Goal: Feedback & Contribution: Contribute content

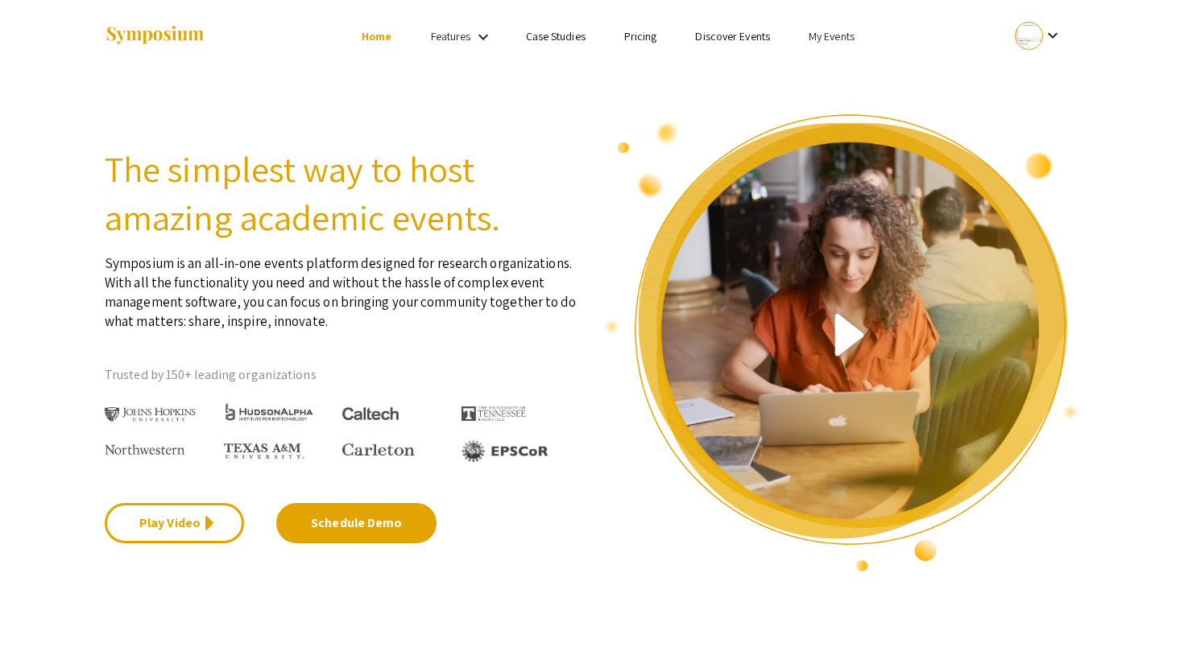
click at [833, 39] on link "My Events" at bounding box center [832, 36] width 46 height 14
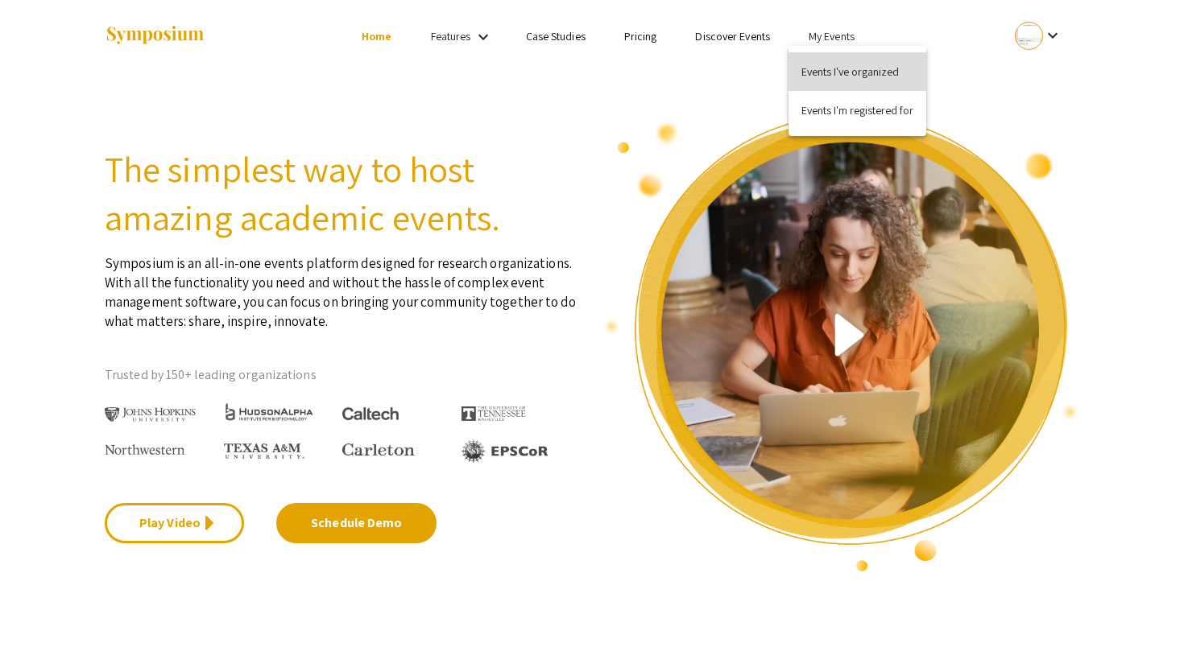
click at [835, 61] on button "Events I've organized" at bounding box center [857, 71] width 138 height 39
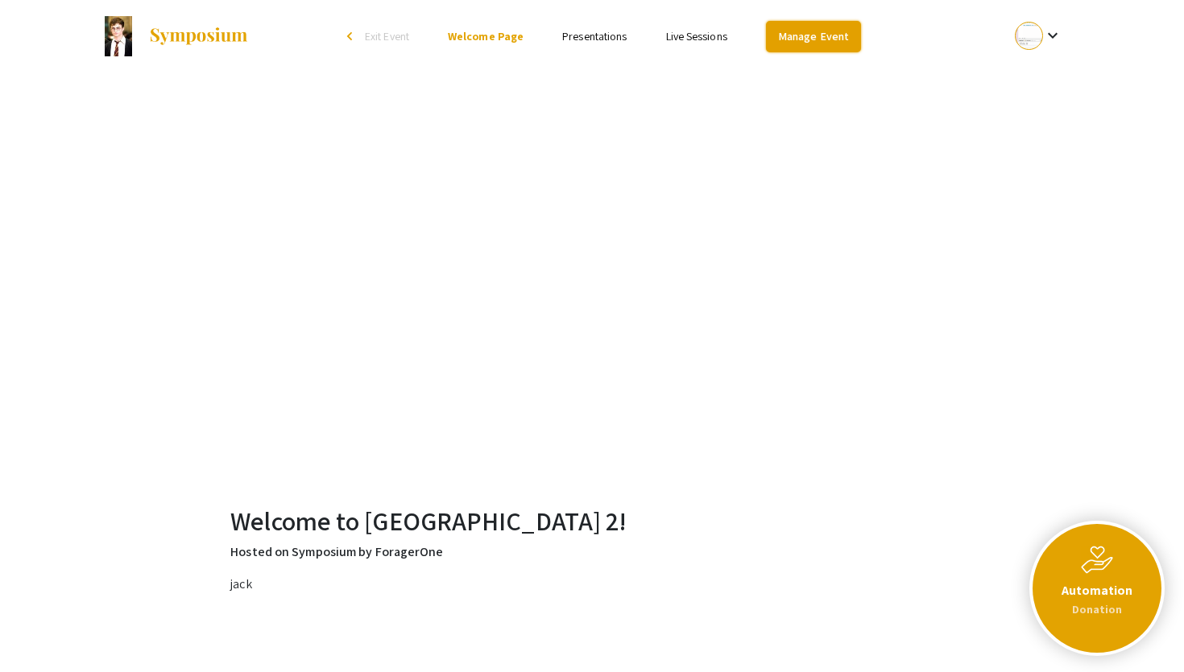
click at [804, 36] on link "Manage Event" at bounding box center [813, 36] width 95 height 31
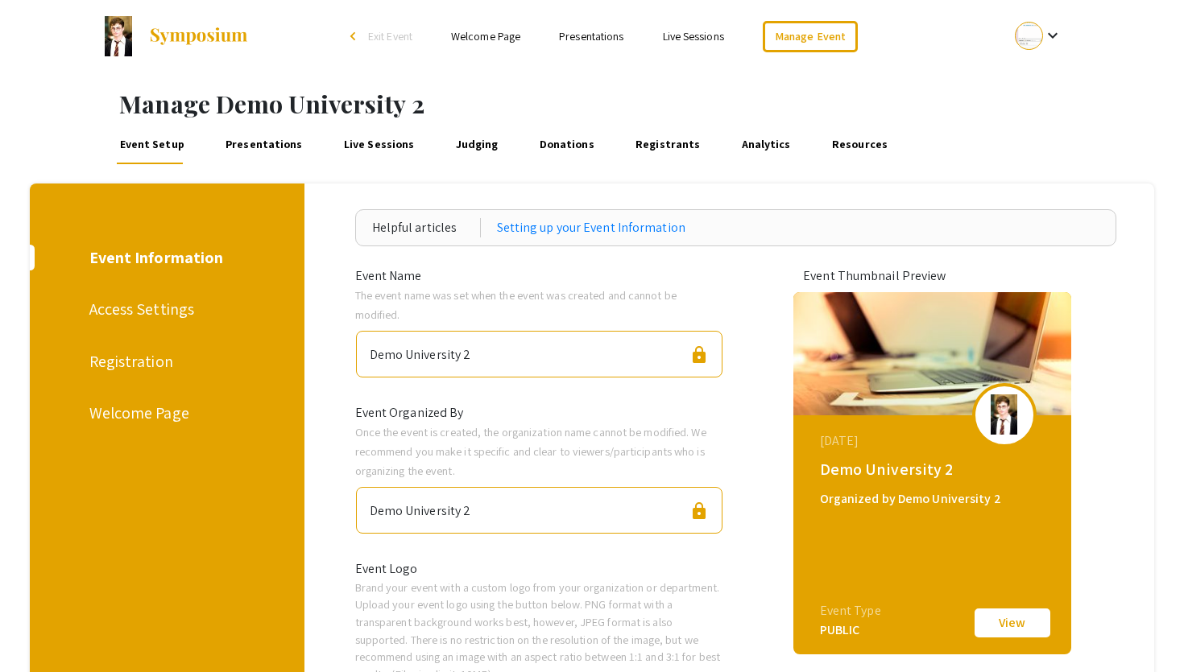
click at [263, 151] on link "Presentations" at bounding box center [263, 145] width 83 height 39
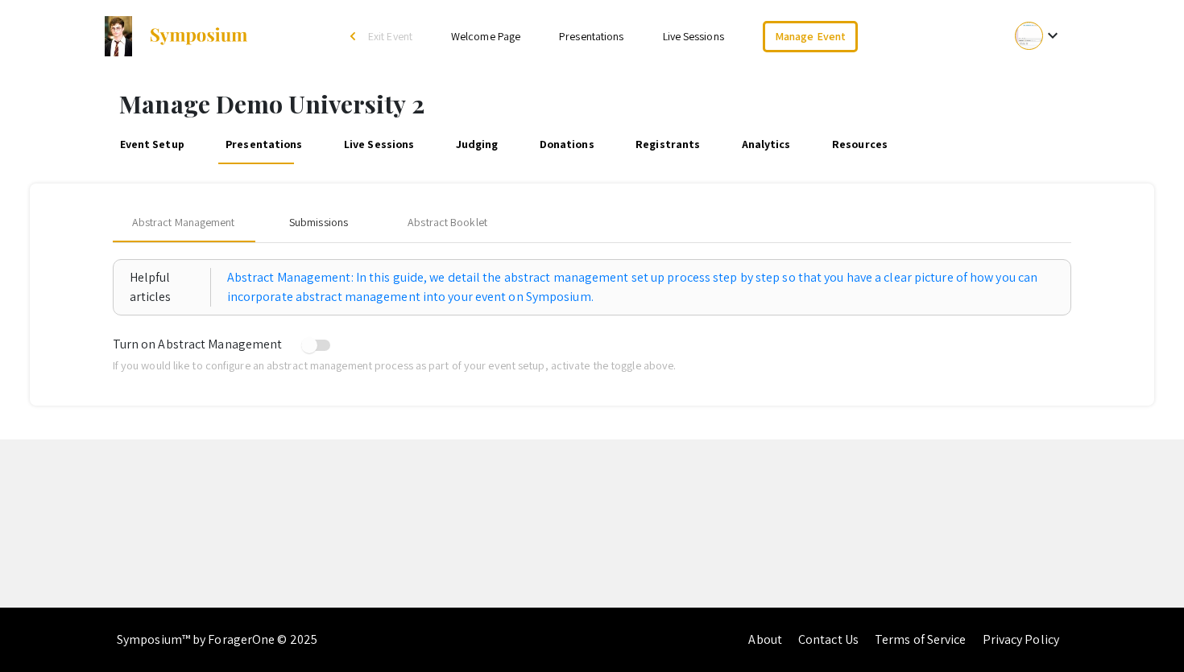
click at [330, 234] on div "Submissions" at bounding box center [318, 223] width 129 height 39
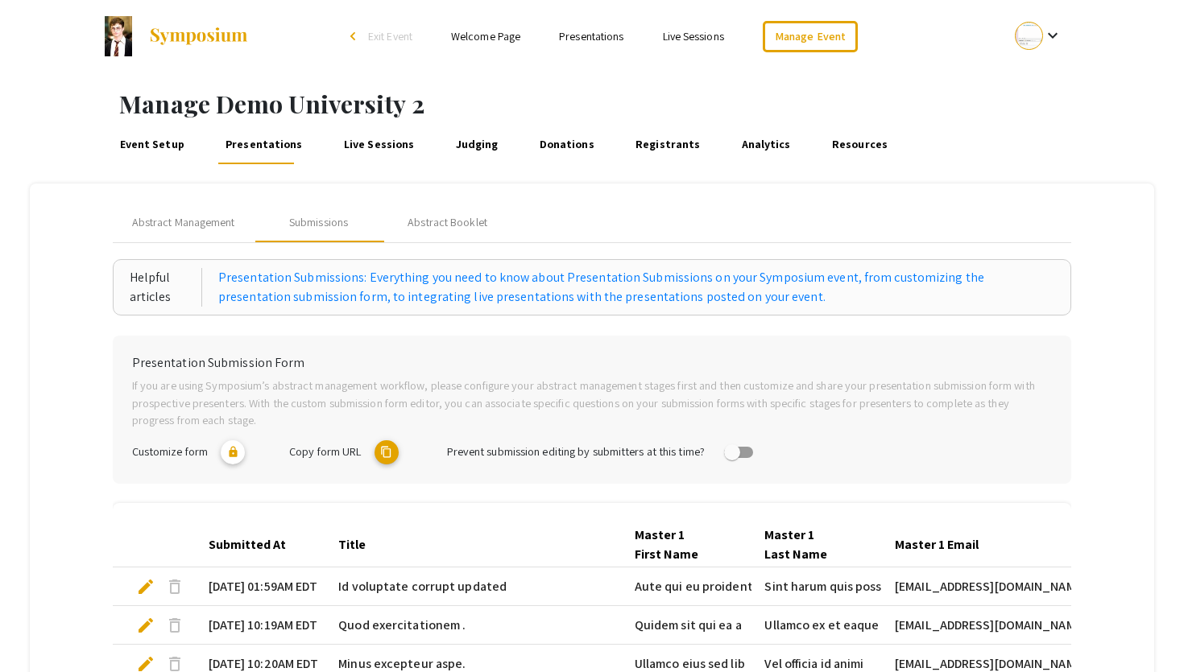
click at [385, 452] on mat-icon "content_copy" at bounding box center [386, 453] width 24 height 24
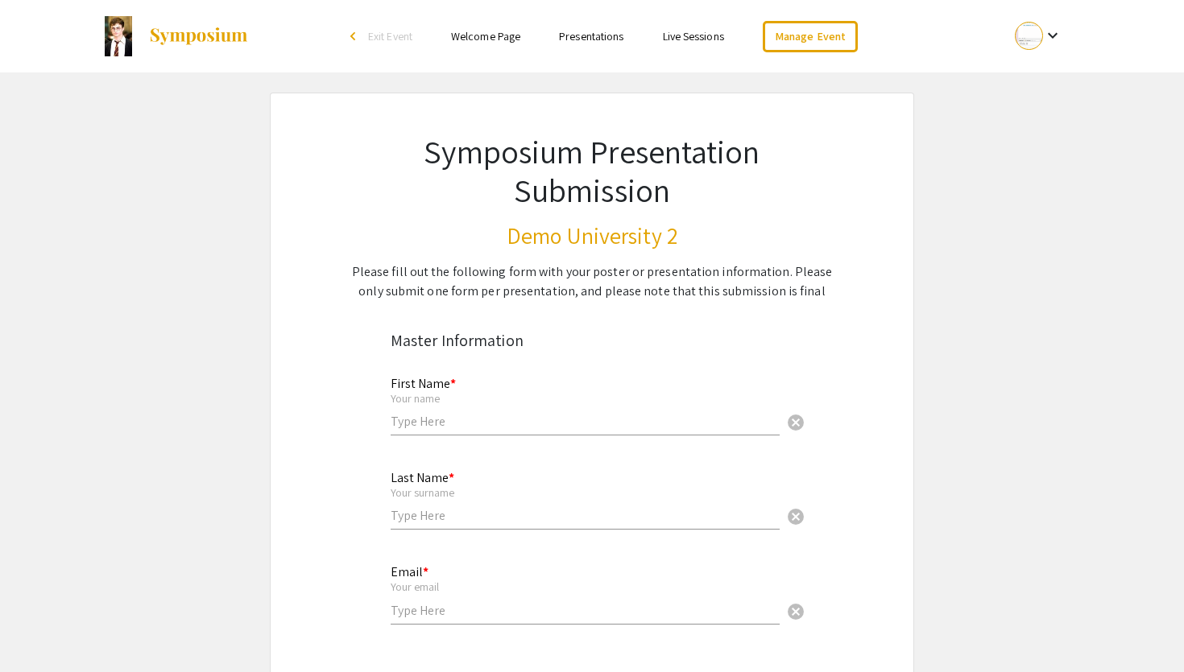
click at [445, 425] on input "text" at bounding box center [585, 421] width 389 height 17
type input "Addison"
type input "Kelly"
type input "tubyturah@test.edu"
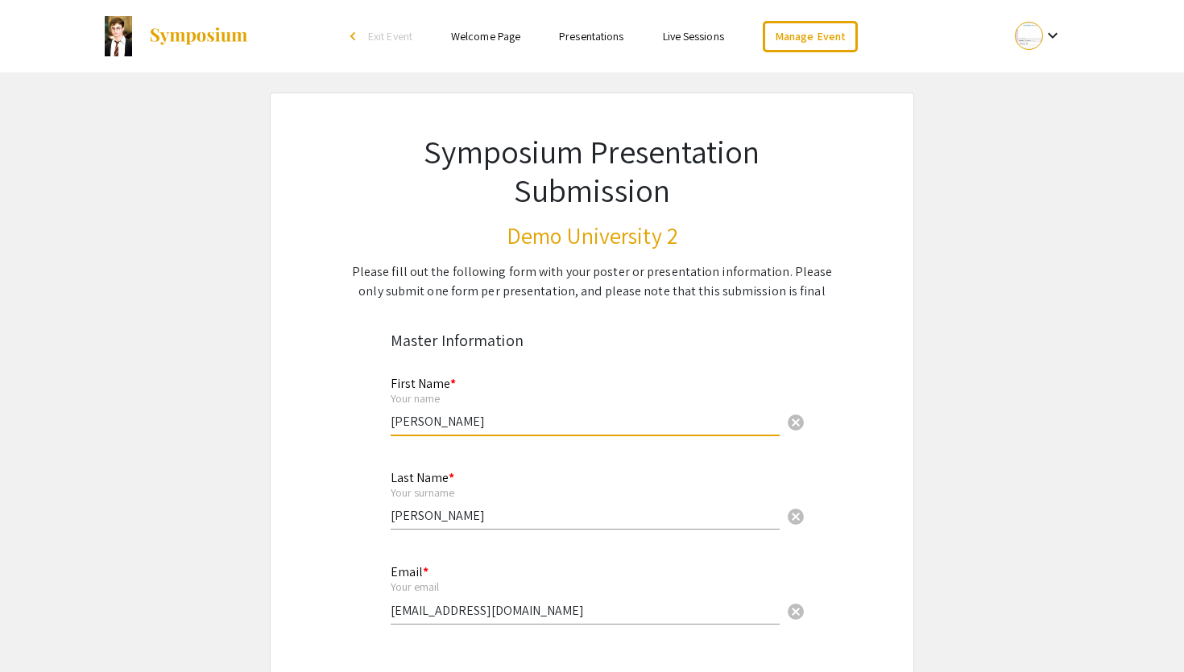
radio input "true"
type input "Sequi quia ut ut sin"
type input "Voluptatibus consequ"
radio input "true"
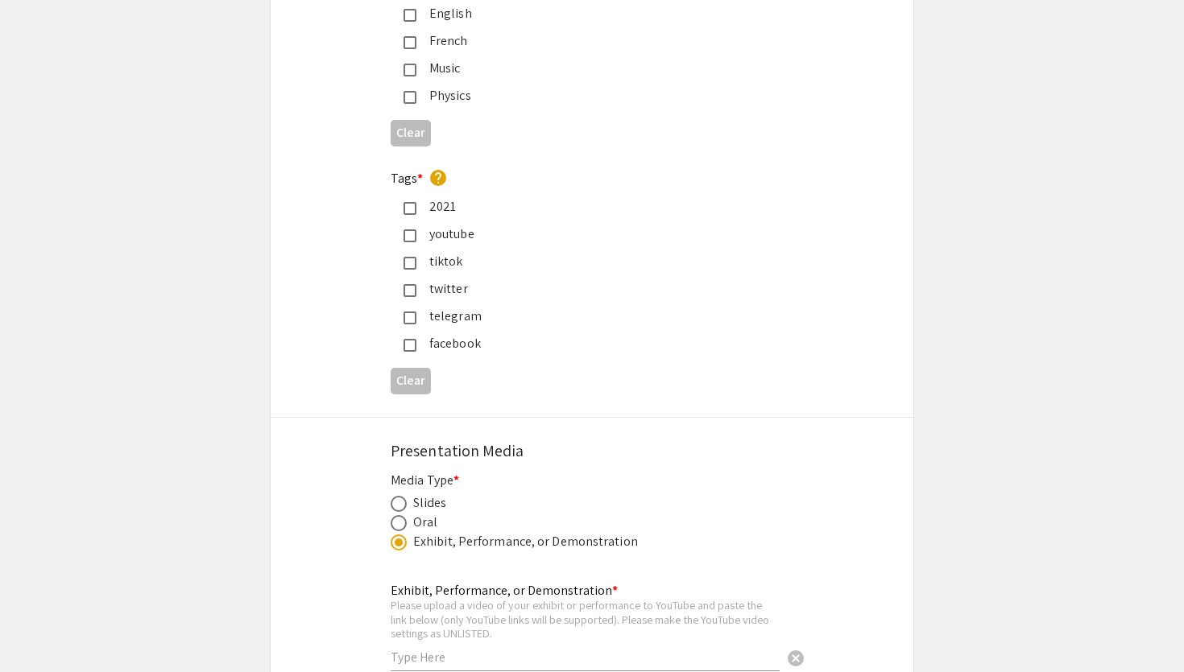
scroll to position [2025, 0]
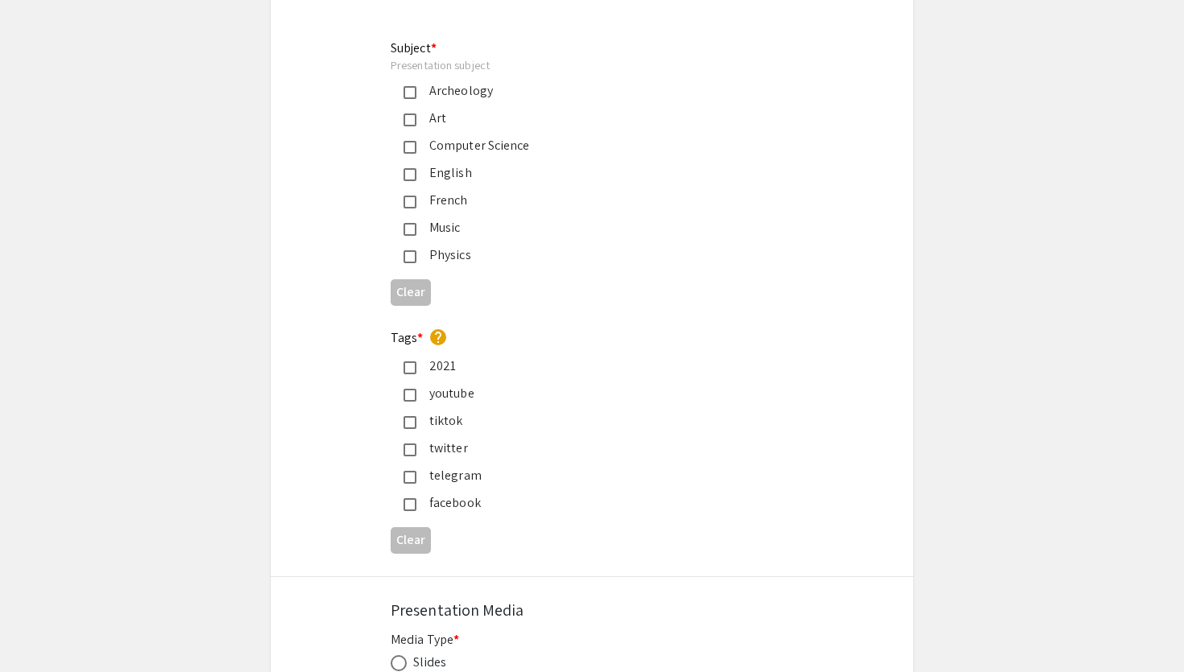
click at [416, 382] on mat-selection-list "2021 youtube tiktok twitter telegram facebook" at bounding box center [579, 435] width 377 height 156
click at [414, 374] on mat-pseudo-checkbox at bounding box center [409, 368] width 13 height 13
click at [401, 183] on div "English" at bounding box center [579, 172] width 377 height 19
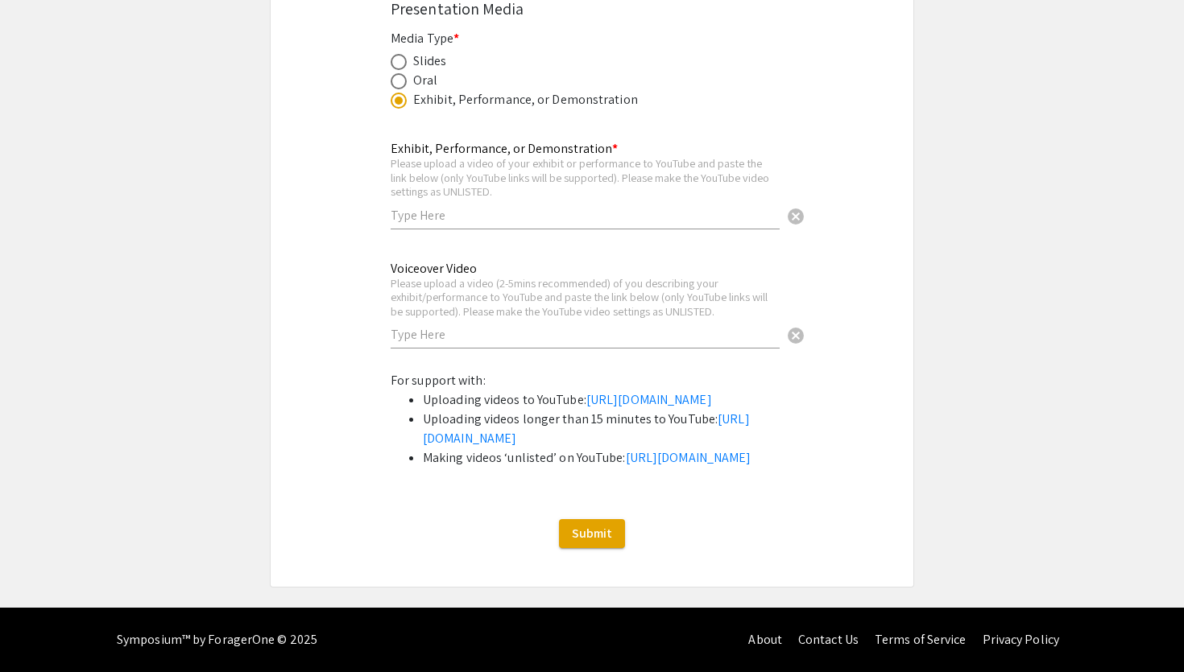
scroll to position [2600, 0]
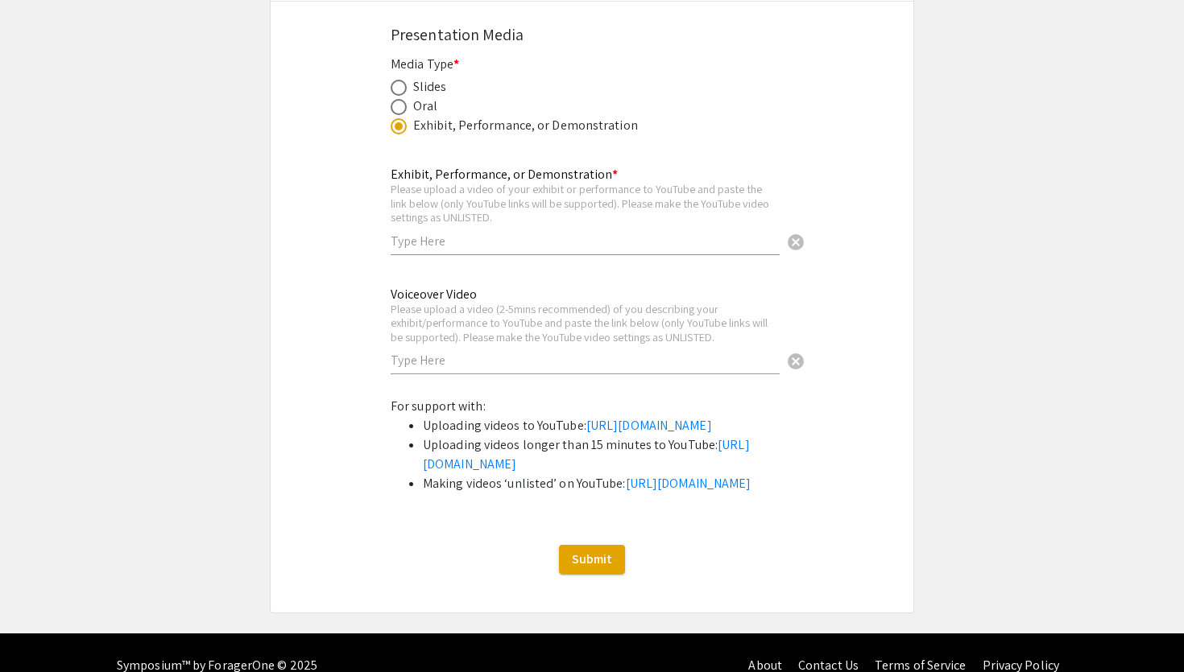
click at [399, 90] on span at bounding box center [399, 88] width 16 height 16
click at [399, 90] on input "radio" at bounding box center [399, 88] width 16 height 16
radio input "true"
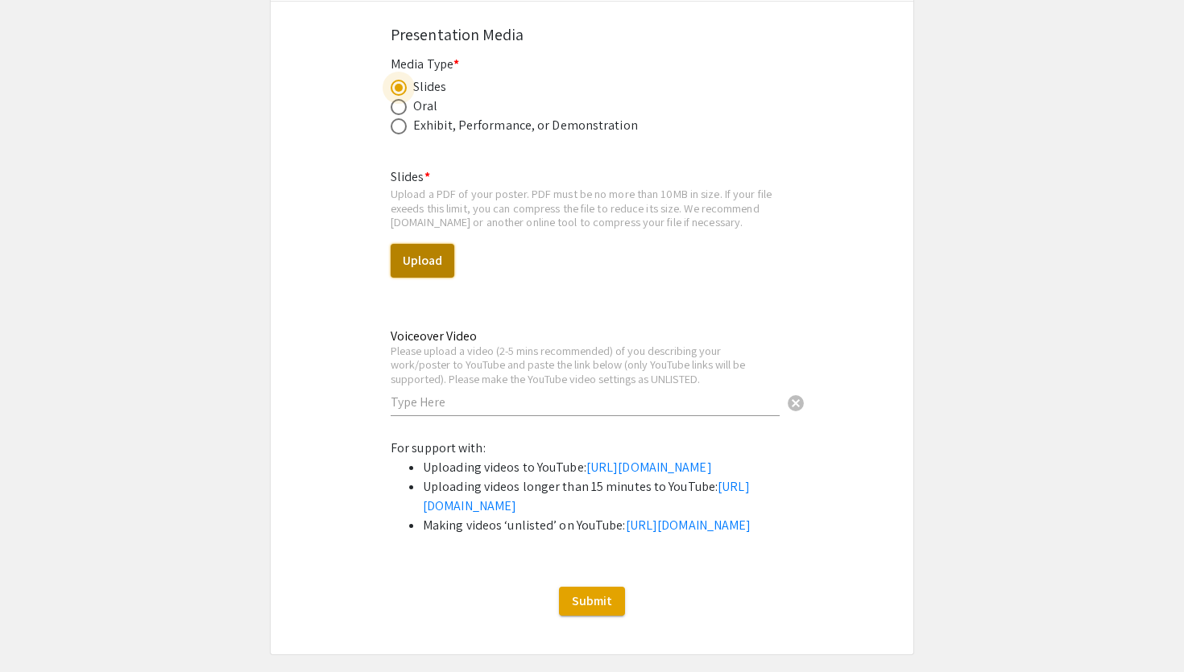
click at [434, 259] on button "Upload" at bounding box center [423, 261] width 64 height 34
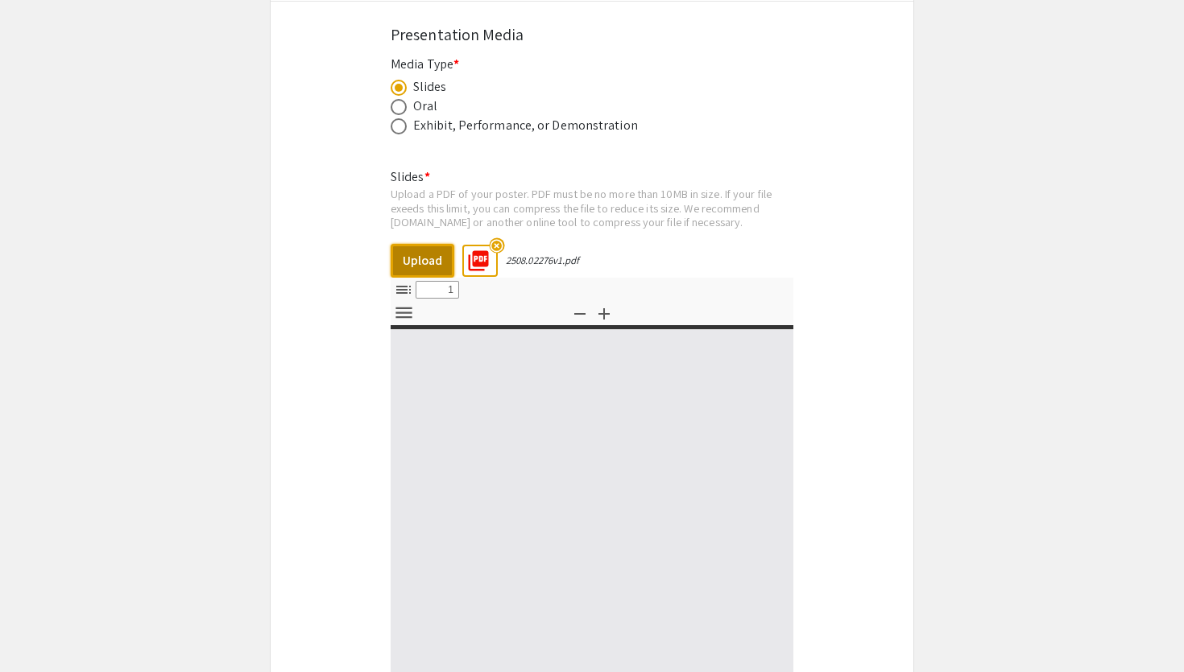
select select "custom"
type input "0"
select select "custom"
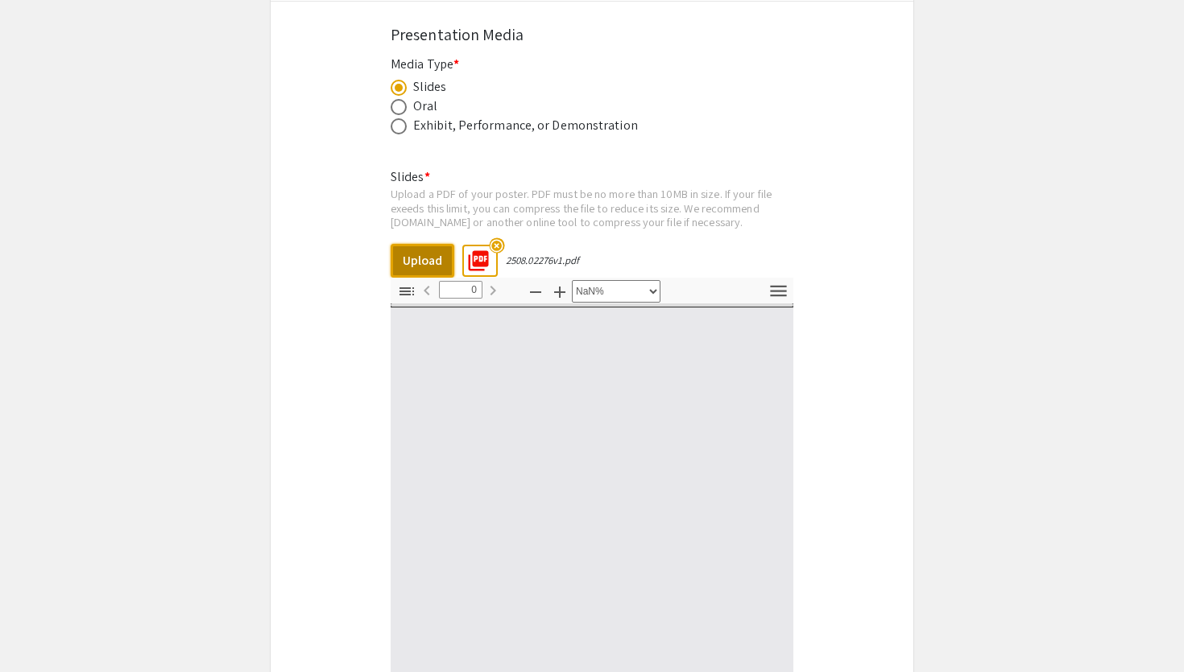
type input "1"
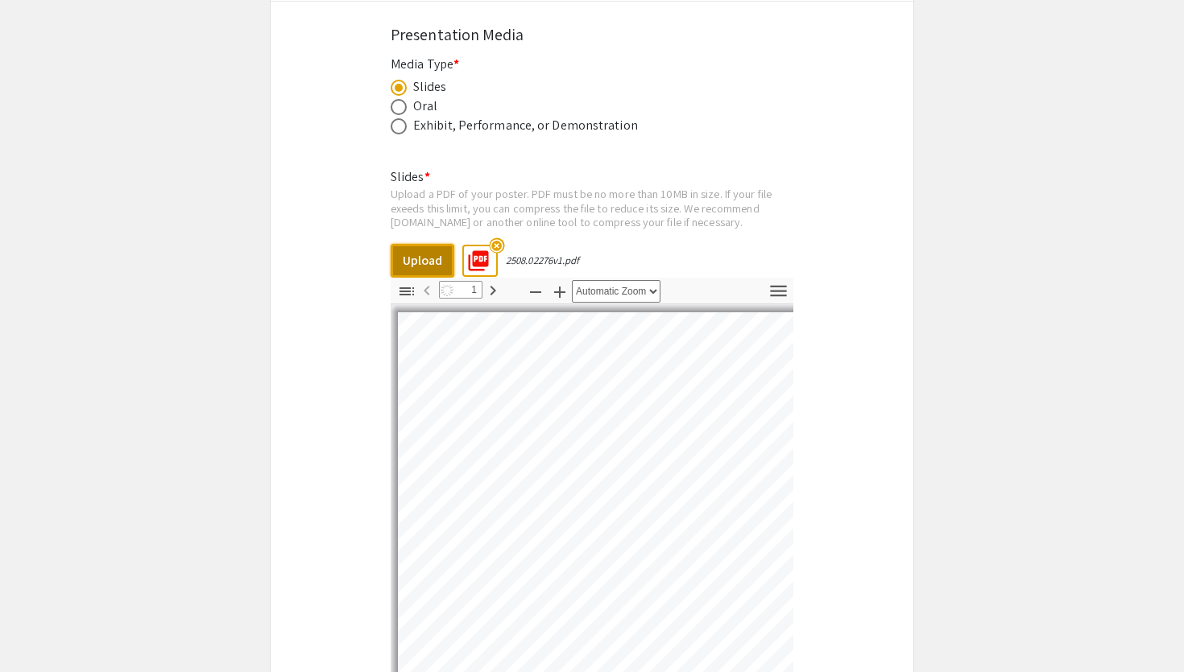
select select "auto"
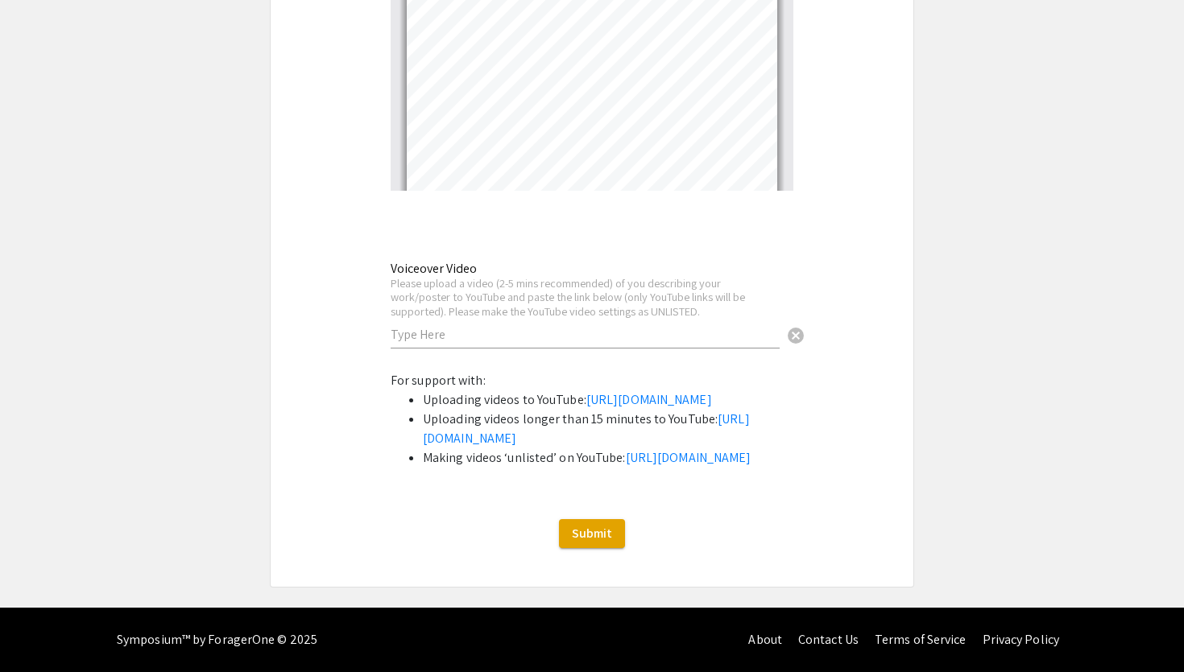
scroll to position [3192, 0]
click at [606, 535] on span "Submit" at bounding box center [592, 533] width 40 height 17
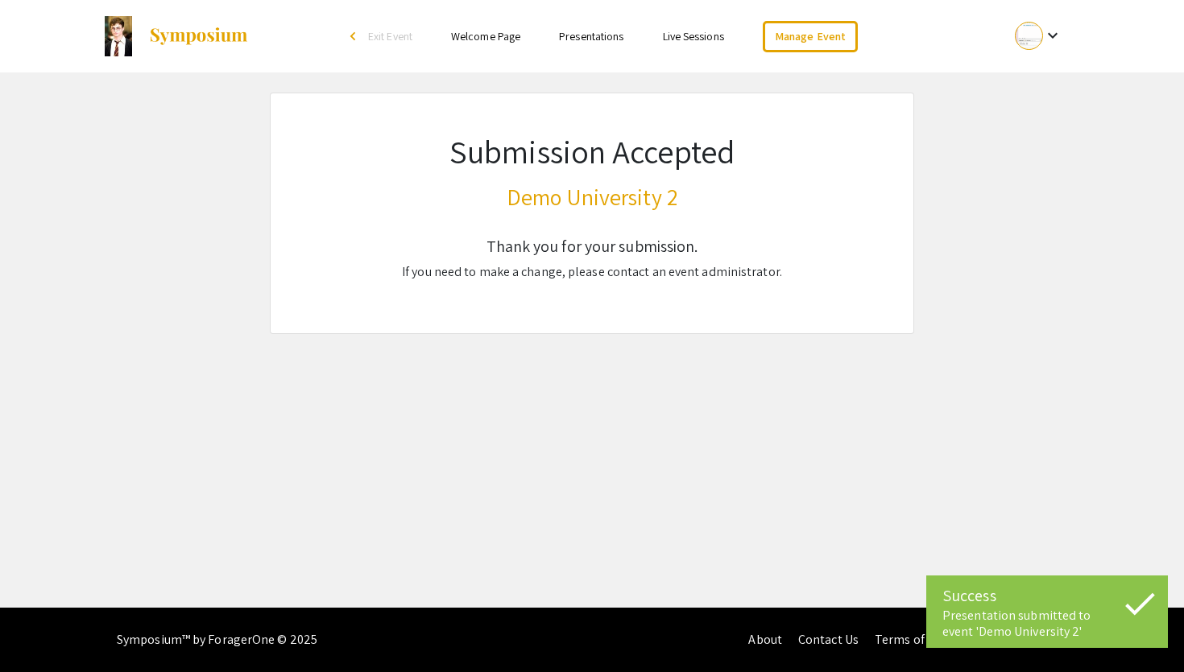
scroll to position [0, 0]
click at [593, 37] on link "Presentations" at bounding box center [591, 36] width 64 height 14
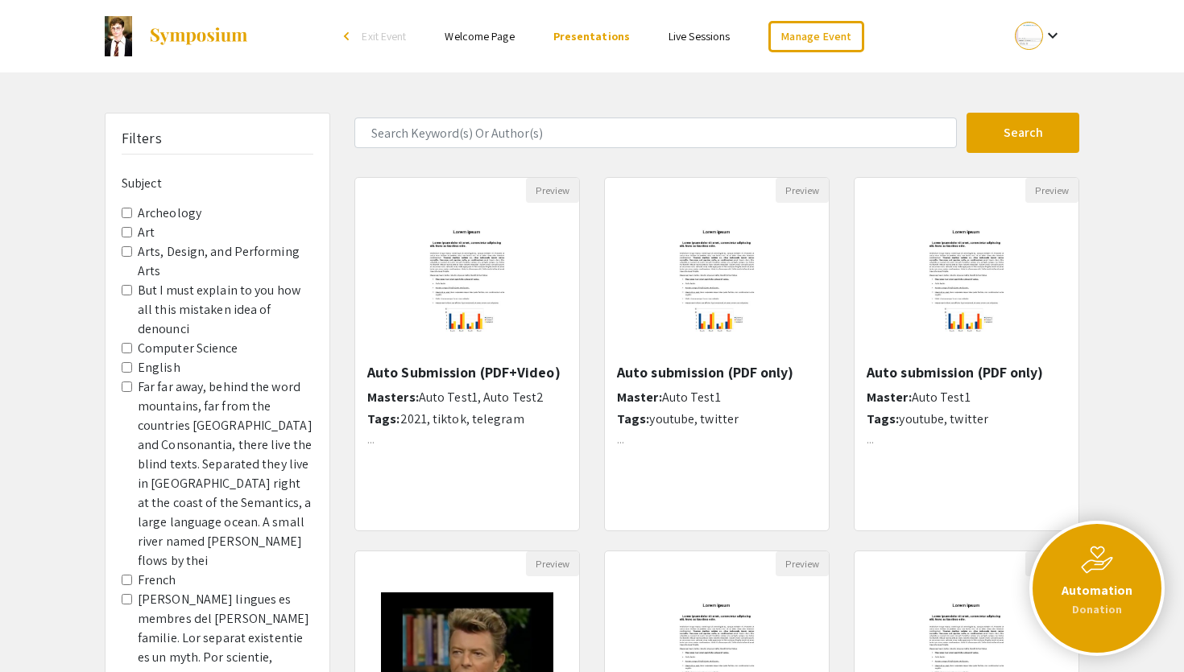
click at [1035, 47] on div at bounding box center [1029, 36] width 28 height 28
click at [1028, 117] on button "My Submissions" at bounding box center [1047, 118] width 99 height 39
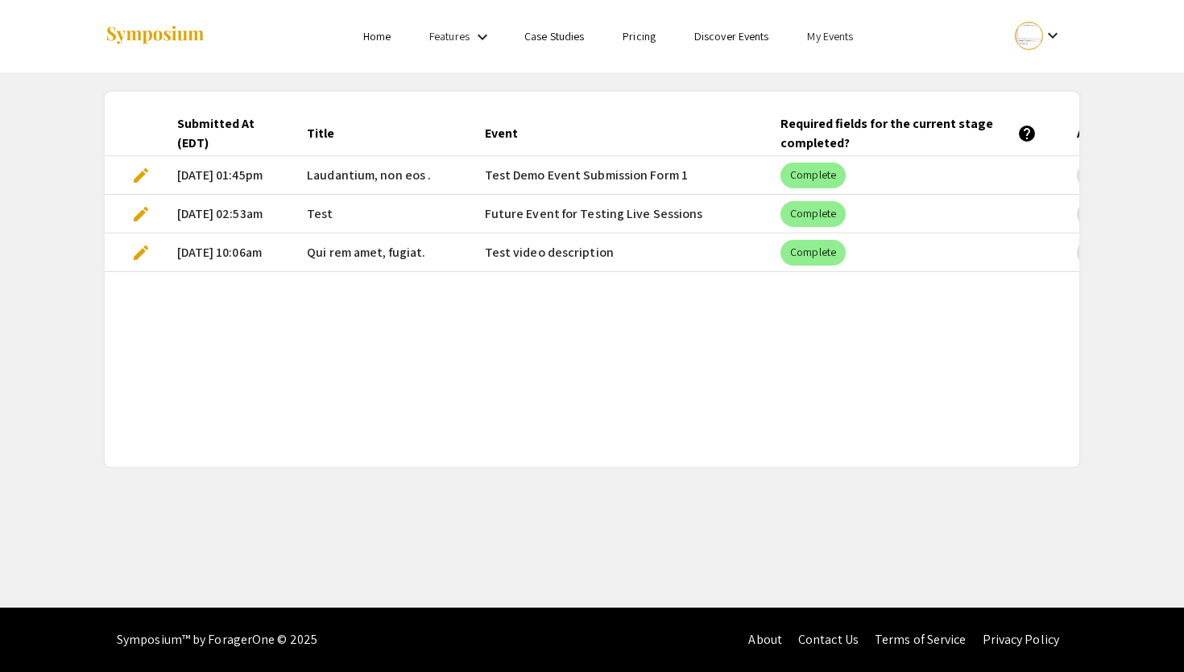
click at [846, 37] on link "My Events" at bounding box center [830, 36] width 46 height 14
click at [850, 68] on button "Events I've organized" at bounding box center [857, 71] width 138 height 39
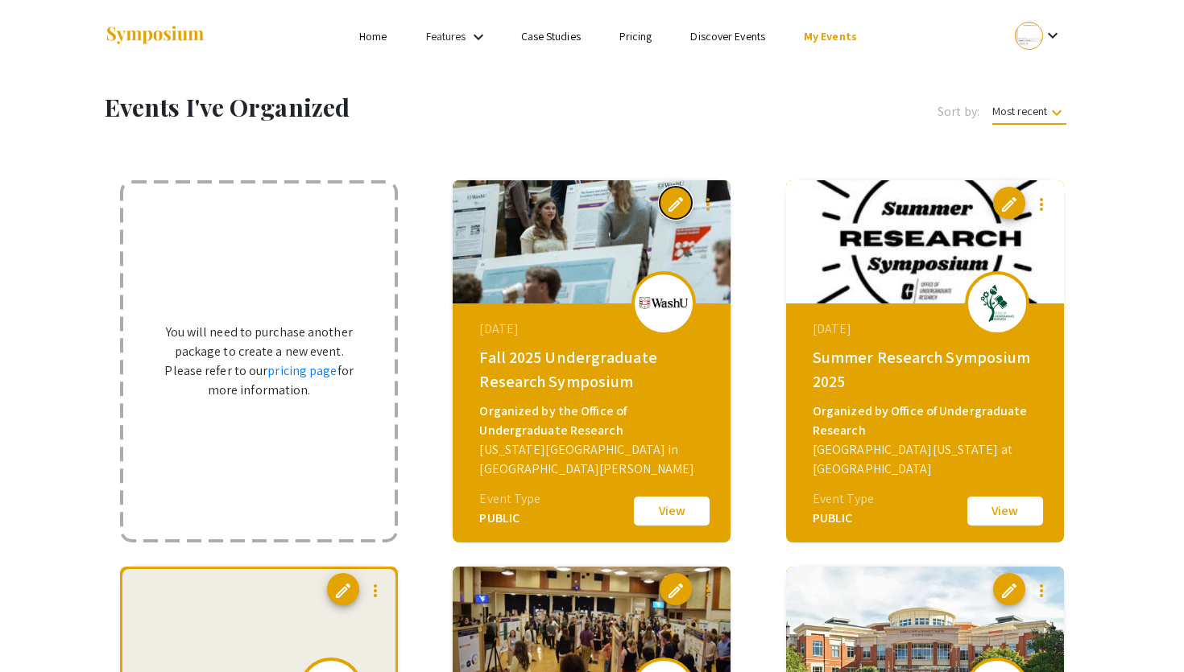
click at [682, 198] on span "edit" at bounding box center [675, 204] width 19 height 19
click at [828, 35] on link "My Events" at bounding box center [830, 36] width 53 height 14
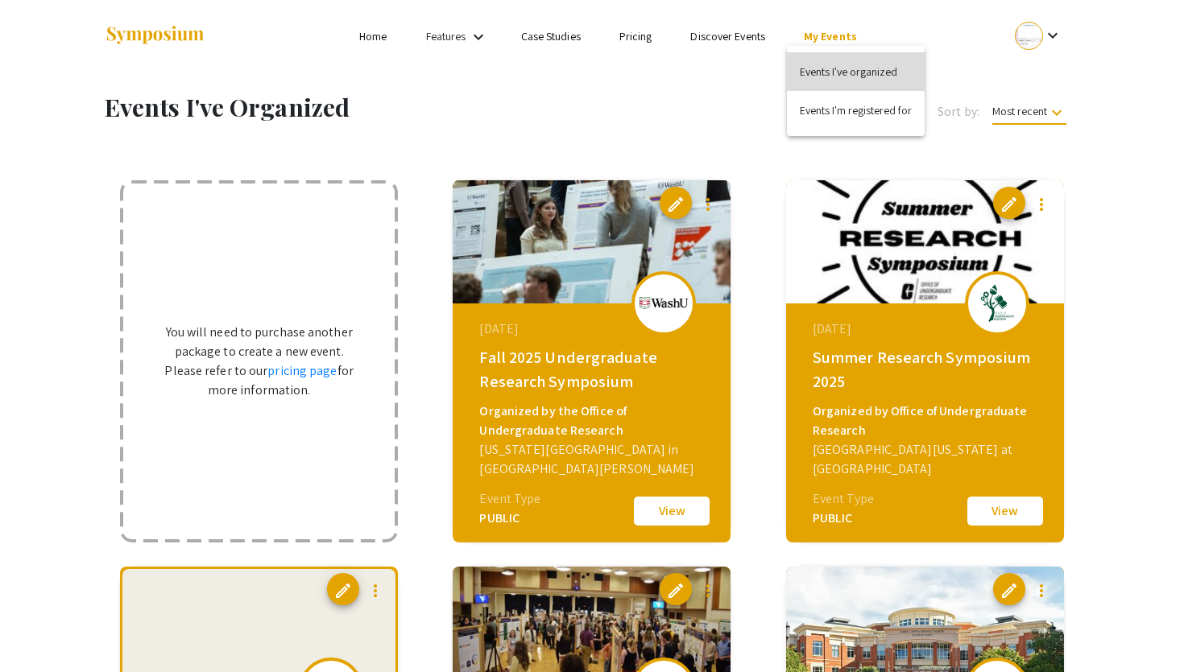
click at [846, 75] on button "Events I've organized" at bounding box center [856, 71] width 138 height 39
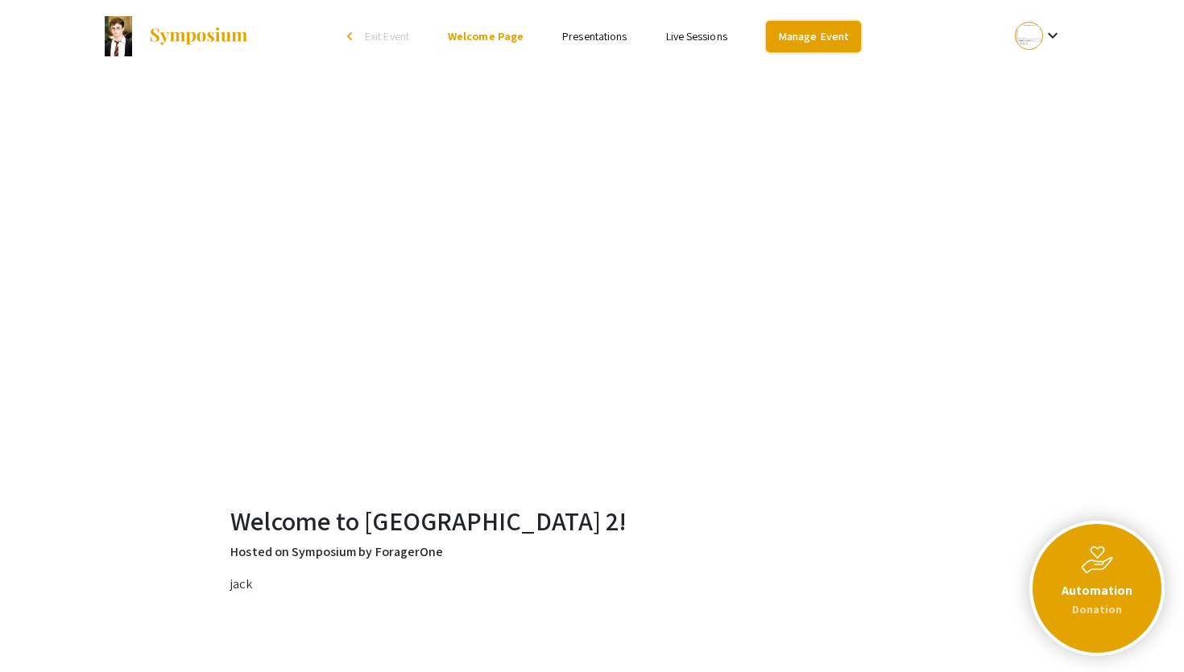
click at [796, 28] on link "Manage Event" at bounding box center [813, 36] width 95 height 31
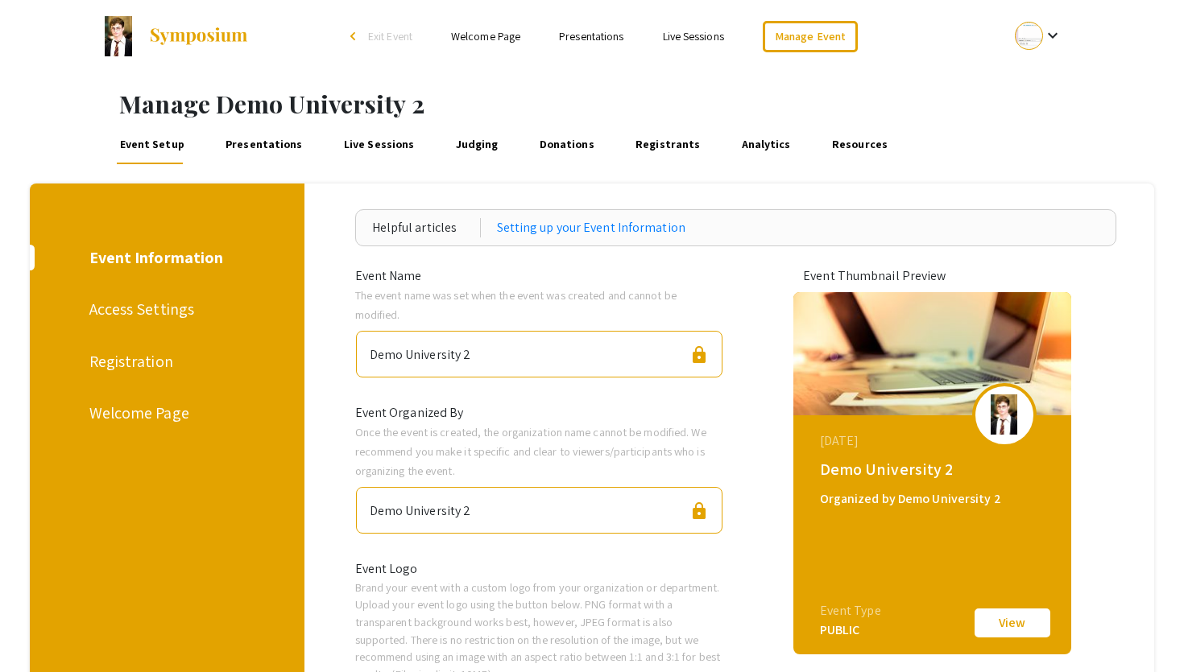
click at [268, 150] on link "Presentations" at bounding box center [263, 145] width 83 height 39
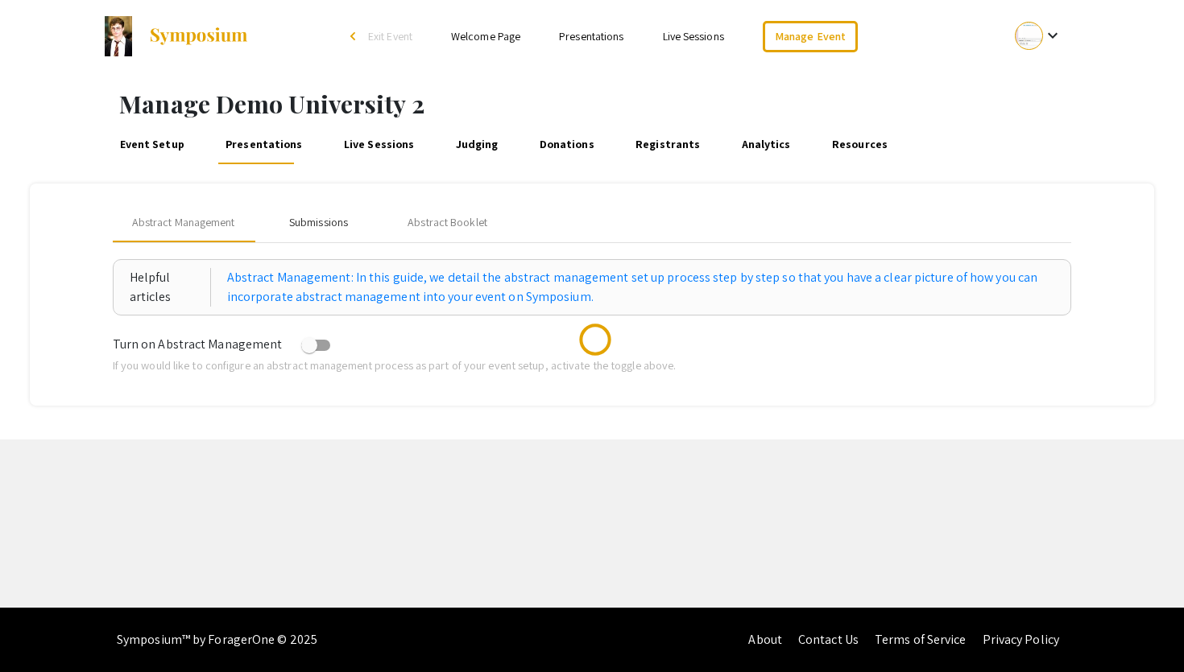
click at [331, 228] on div "Submissions" at bounding box center [318, 222] width 59 height 17
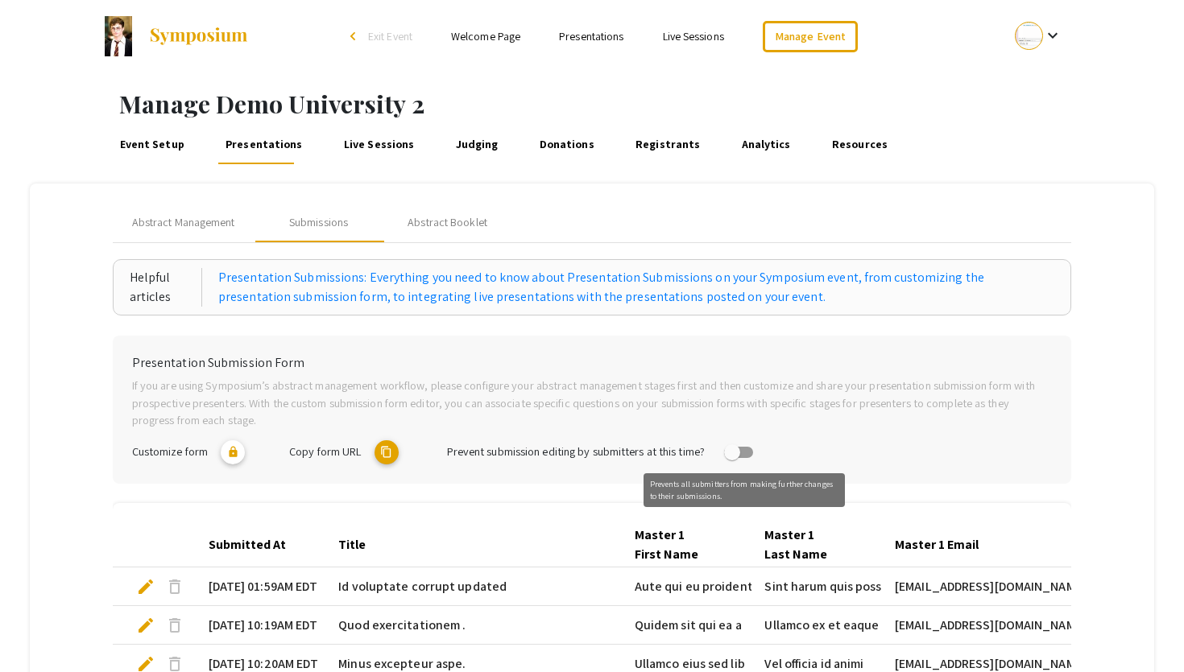
click at [740, 456] on span at bounding box center [732, 453] width 16 height 16
click at [732, 458] on input "checkbox" at bounding box center [731, 458] width 1 height 1
click at [739, 454] on span at bounding box center [738, 452] width 29 height 11
click at [732, 458] on input "checkbox" at bounding box center [731, 458] width 1 height 1
checkbox input "false"
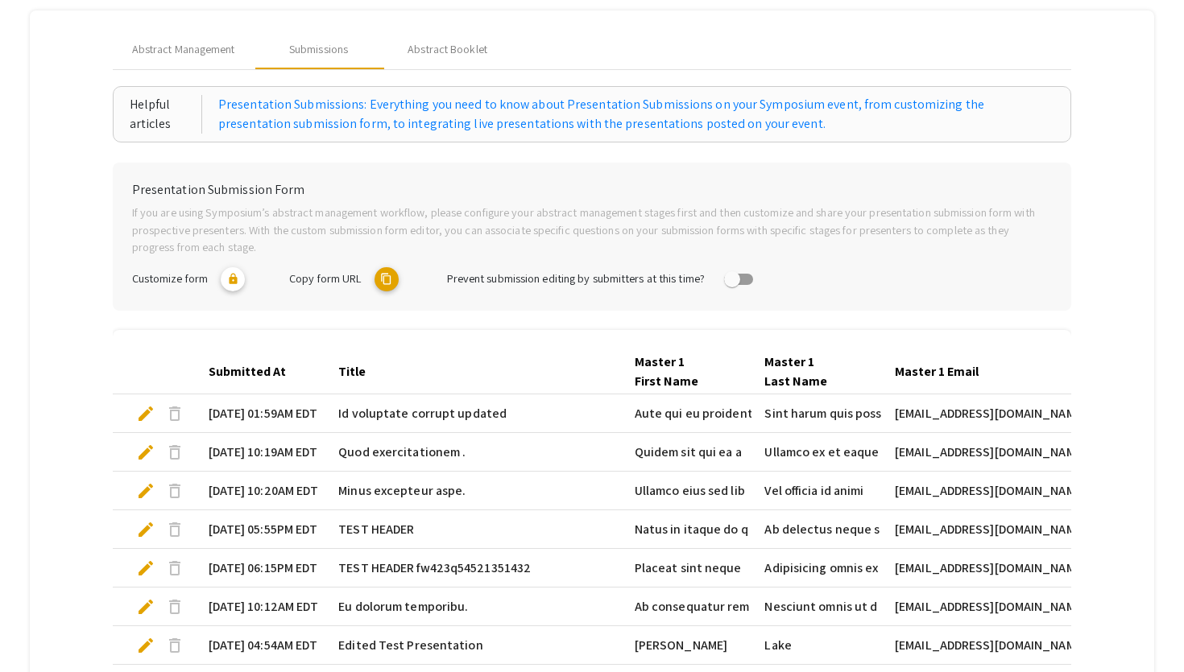
scroll to position [177, 0]
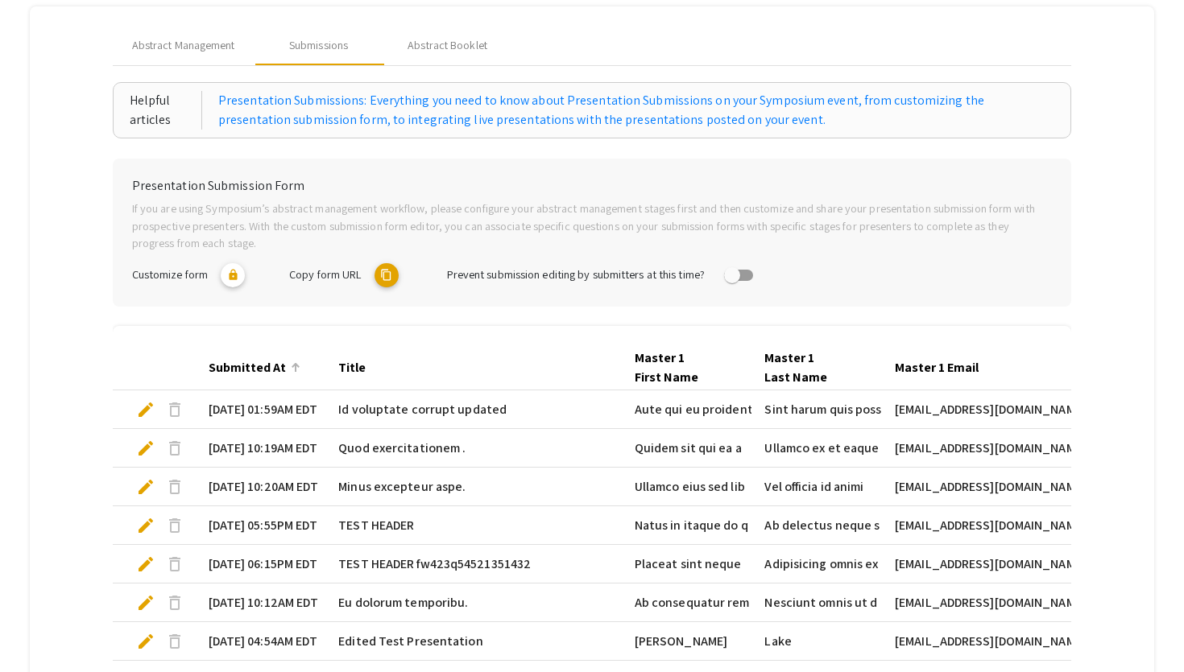
click at [279, 369] on div "Submitted At" at bounding box center [247, 367] width 77 height 19
click at [291, 372] on div at bounding box center [296, 368] width 10 height 10
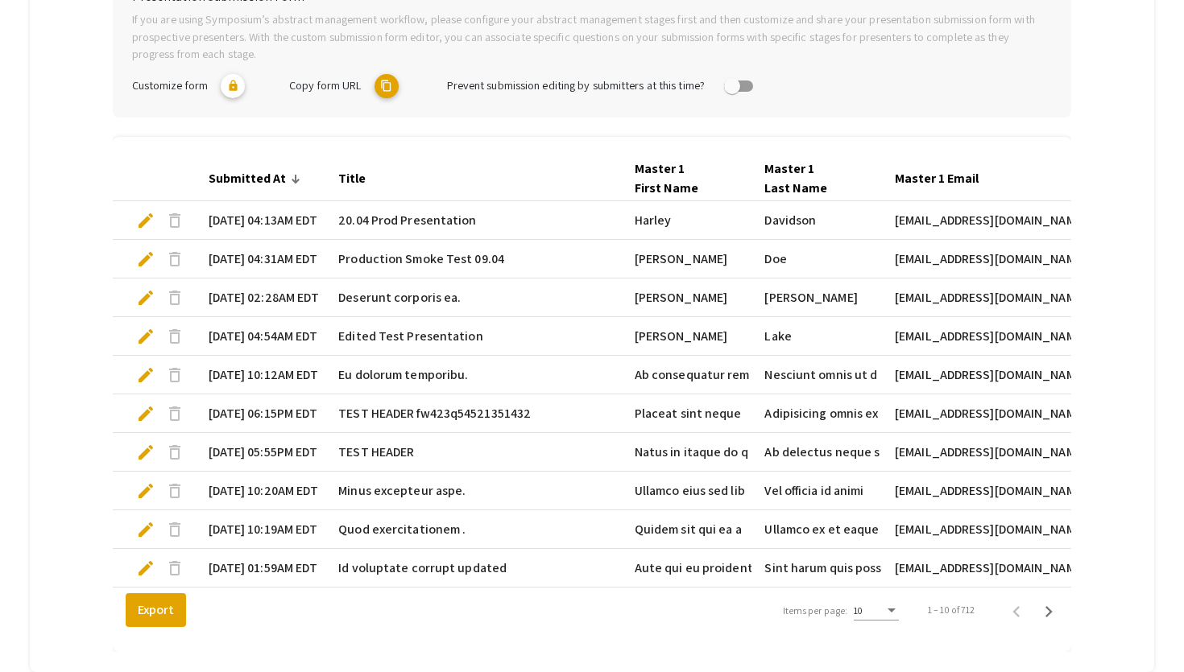
scroll to position [370, 0]
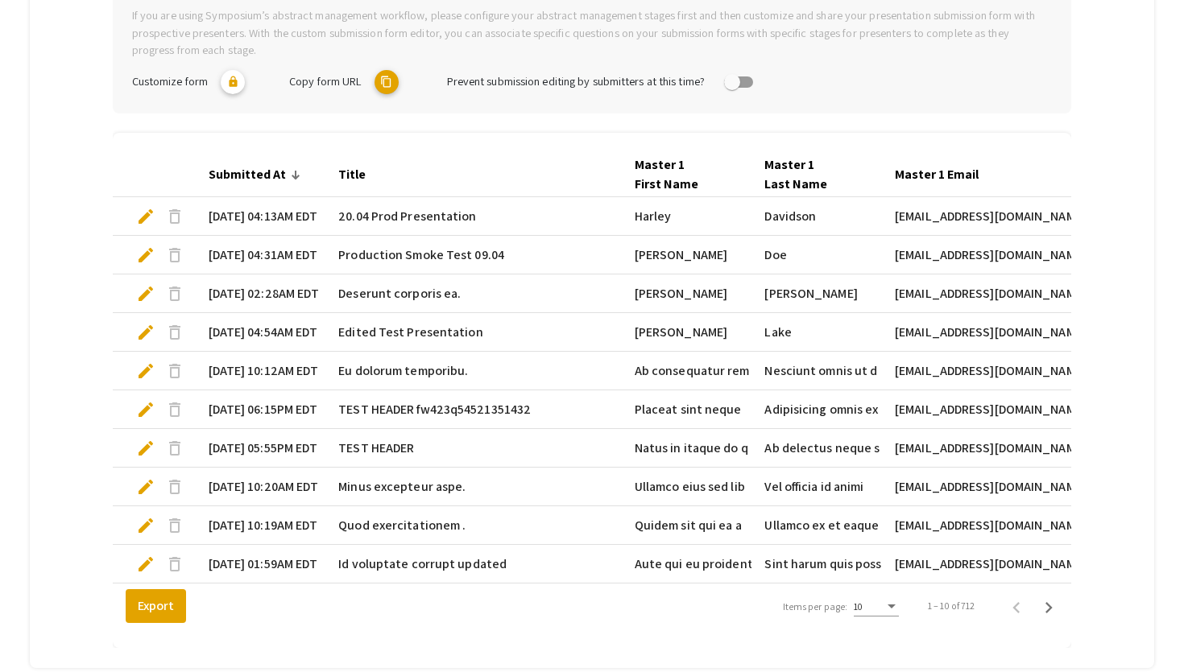
click at [880, 609] on div "10" at bounding box center [869, 607] width 31 height 11
click at [875, 630] on span "25" at bounding box center [874, 636] width 45 height 29
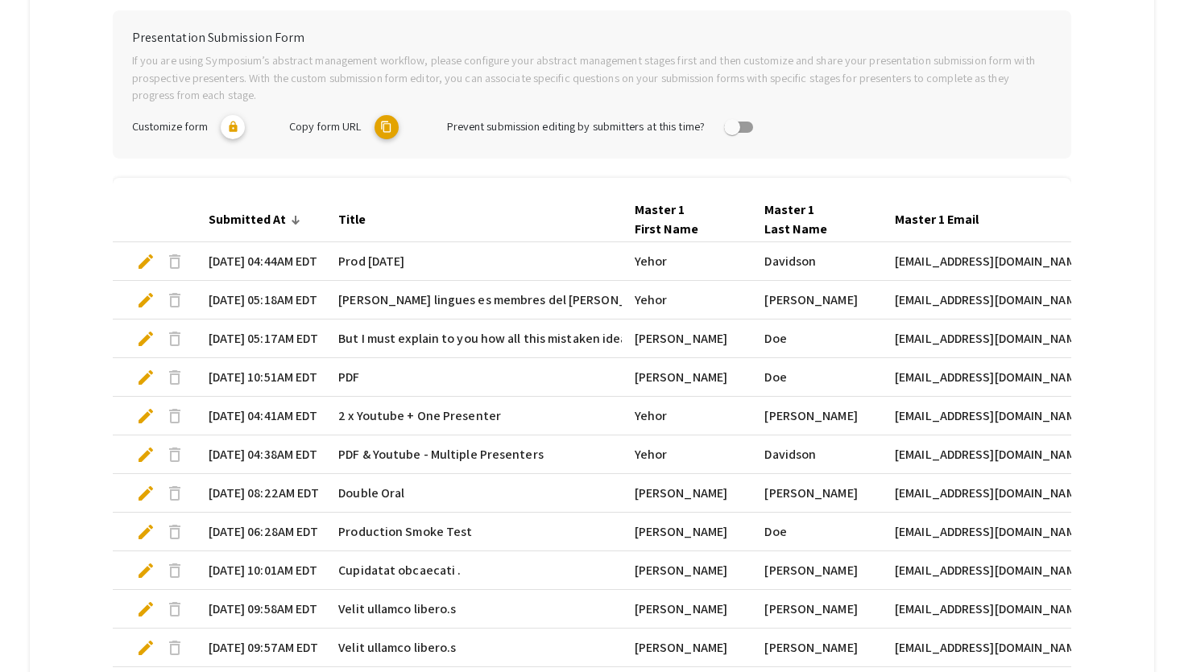
scroll to position [329, 0]
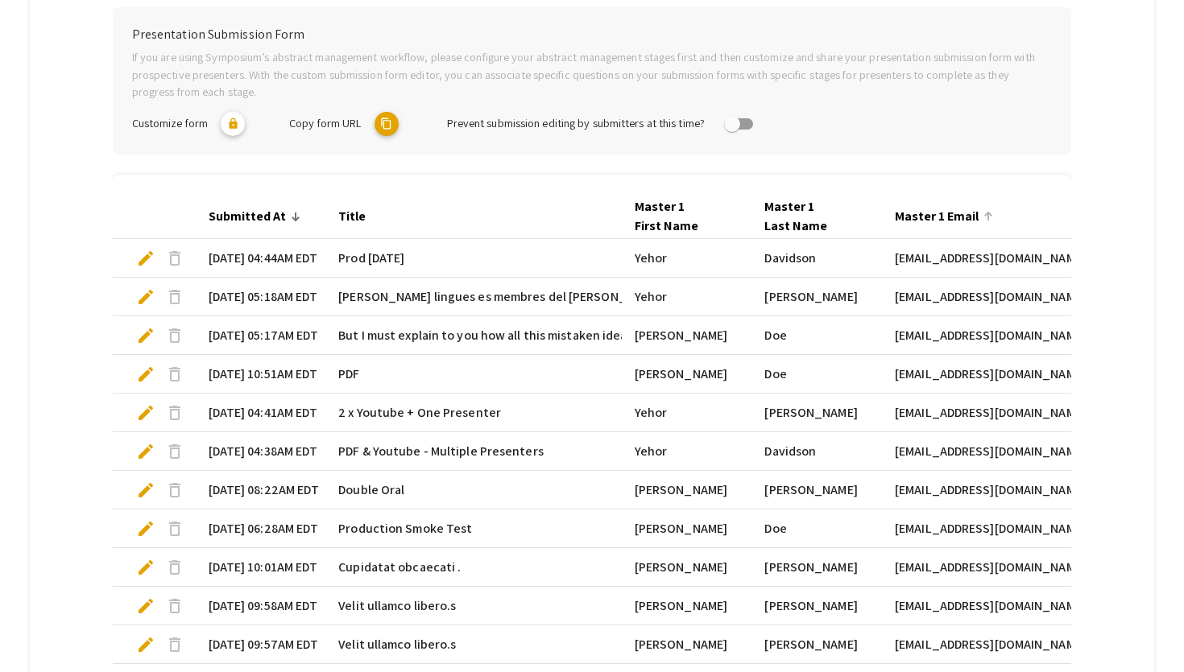
click at [955, 217] on div "Master 1 Email" at bounding box center [937, 216] width 84 height 19
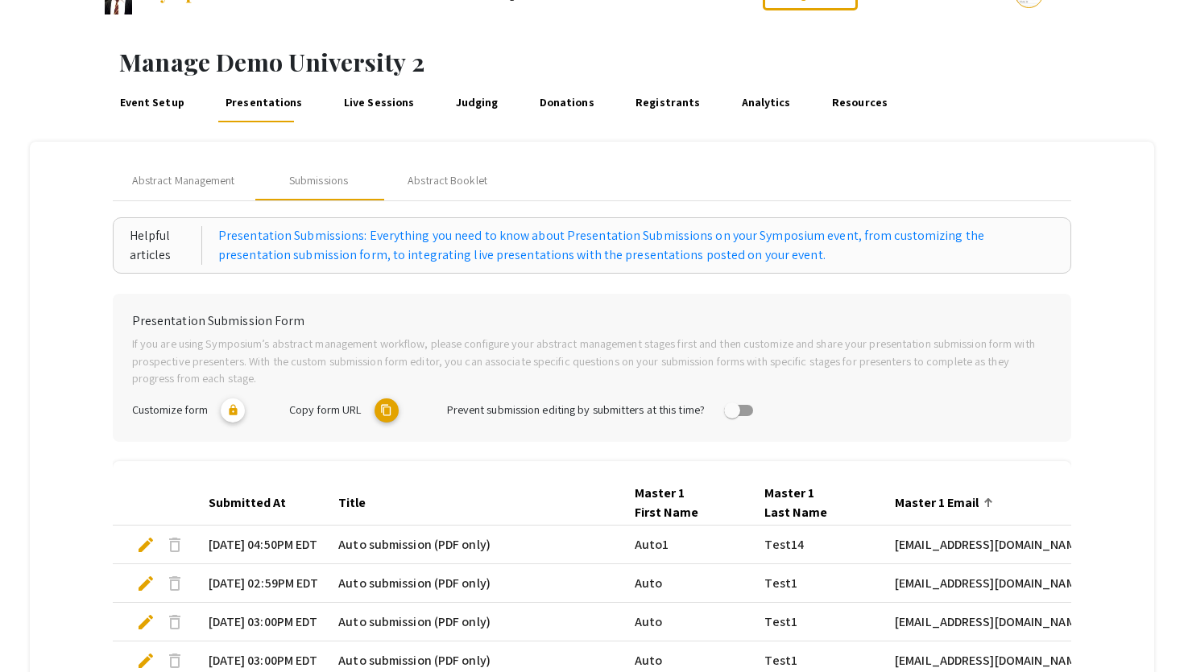
scroll to position [0, 0]
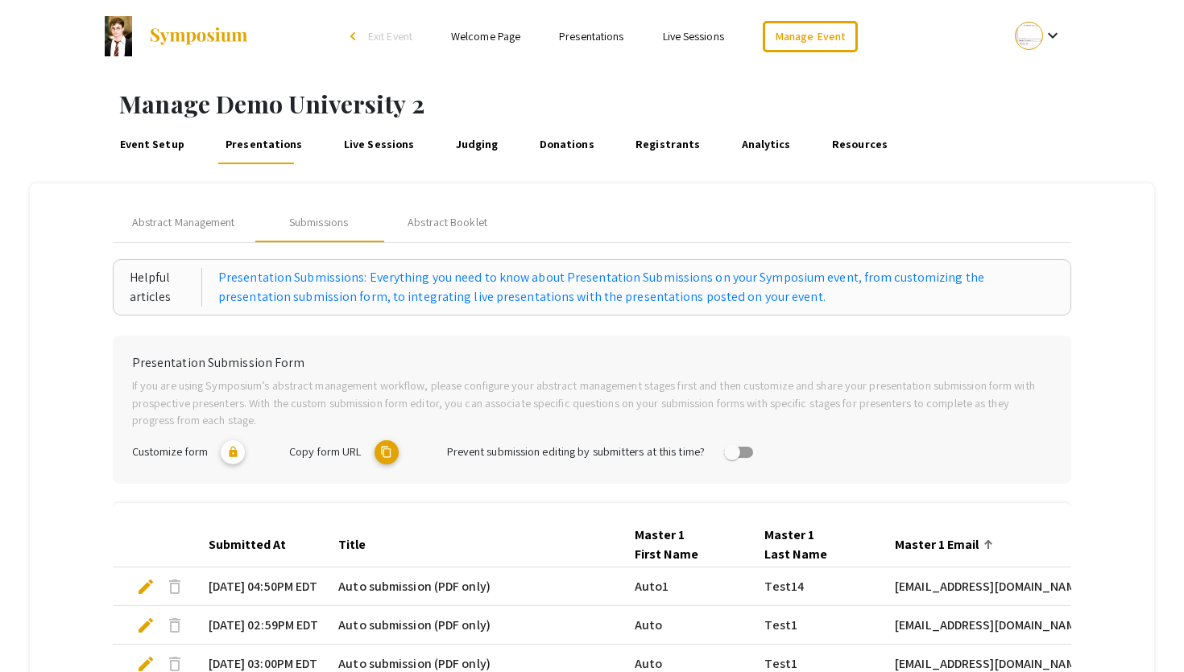
click at [1047, 48] on div "keyboard_arrow_down" at bounding box center [1039, 36] width 56 height 36
click at [1038, 114] on button "My Submissions" at bounding box center [1047, 118] width 99 height 39
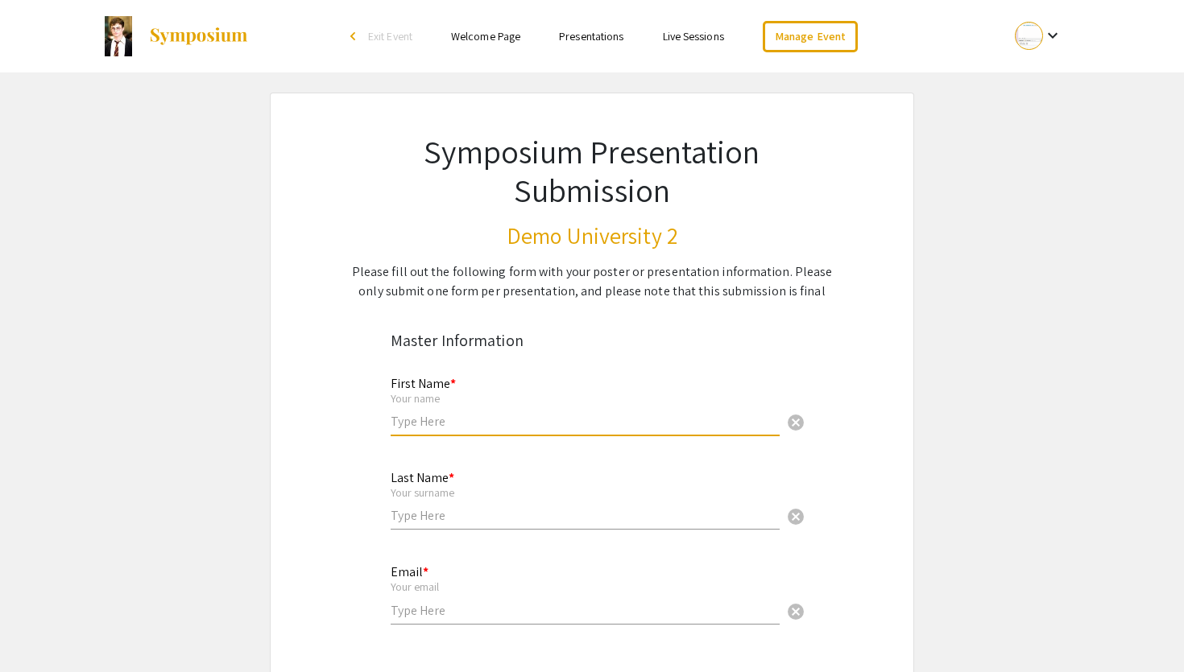
type input "[PERSON_NAME]"
type input "Branch"
type input "[EMAIL_ADDRESS][DOMAIN_NAME]"
radio input "true"
type input "Id dolor do mollit"
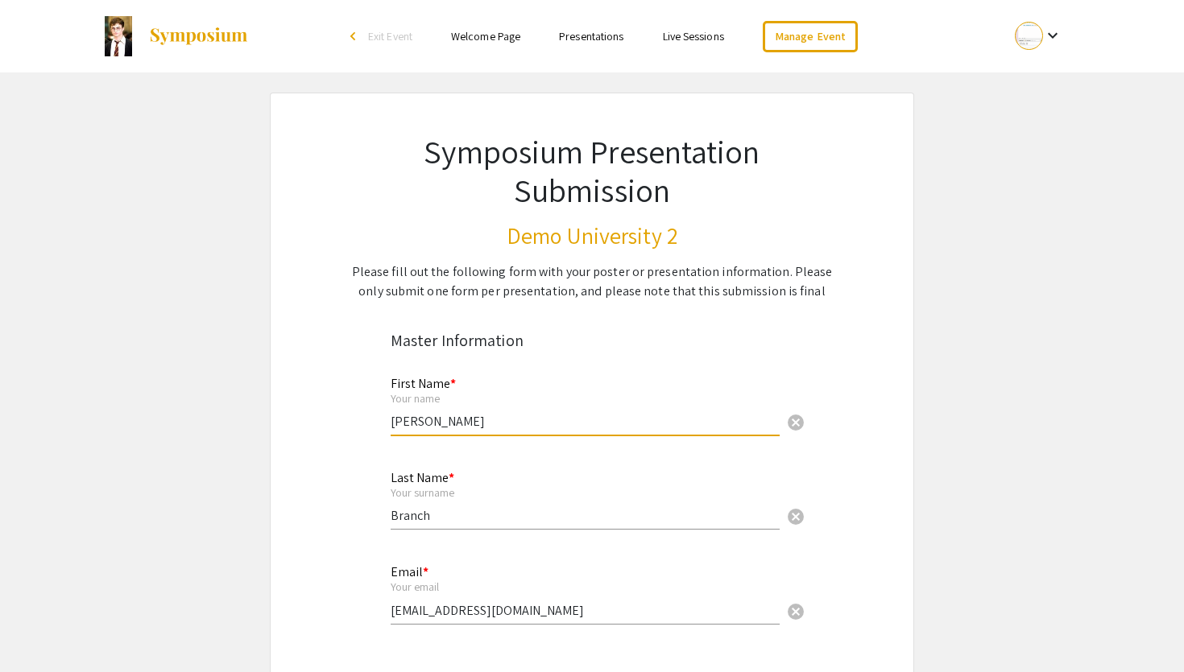
type input "Sunt officia rerum f"
radio input "true"
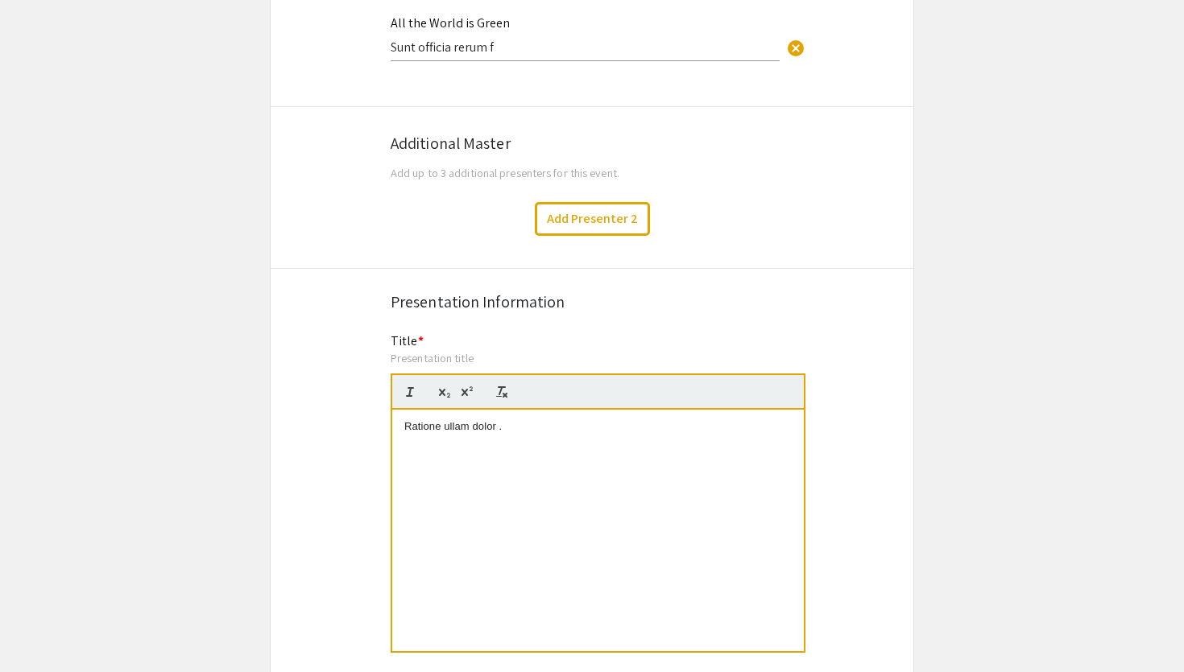
scroll to position [1006, 0]
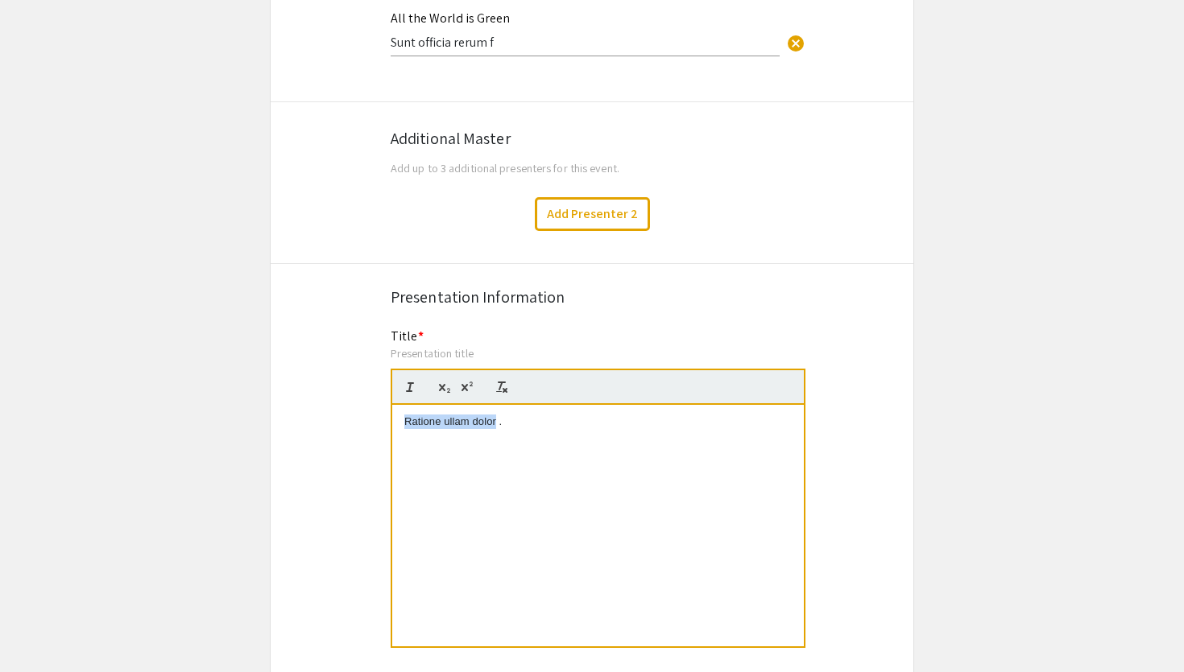
drag, startPoint x: 495, startPoint y: 428, endPoint x: 395, endPoint y: 425, distance: 100.7
click at [395, 425] on div "Ratione ullam dolor ." at bounding box center [598, 526] width 412 height 242
copy p "Ratione ullam dolor"
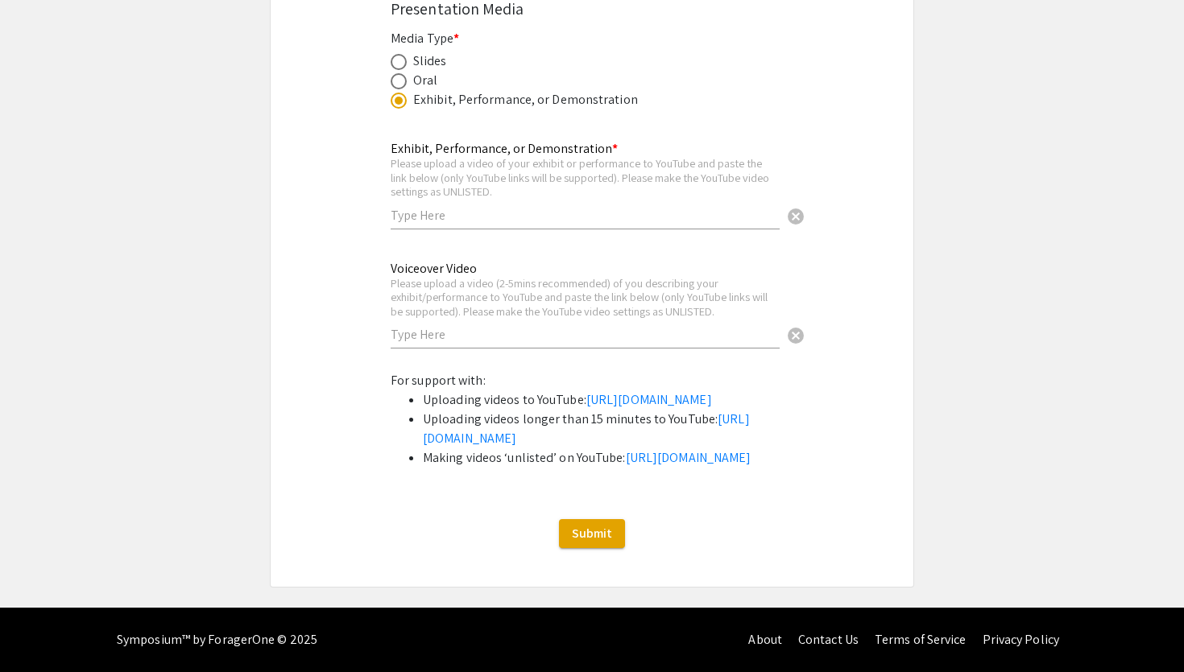
scroll to position [2595, 0]
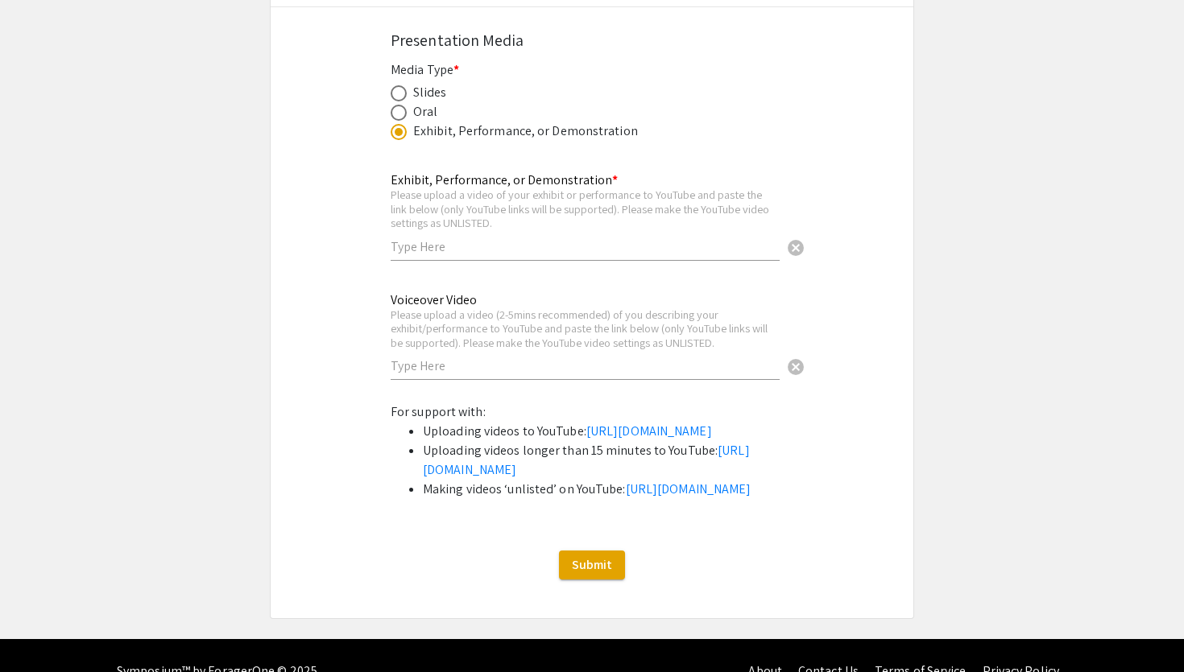
click at [459, 255] on input "text" at bounding box center [585, 246] width 389 height 17
type input "http://youtube.com/shorts/k9rEhL8YI3s"
click at [603, 573] on span "Submit" at bounding box center [592, 564] width 40 height 17
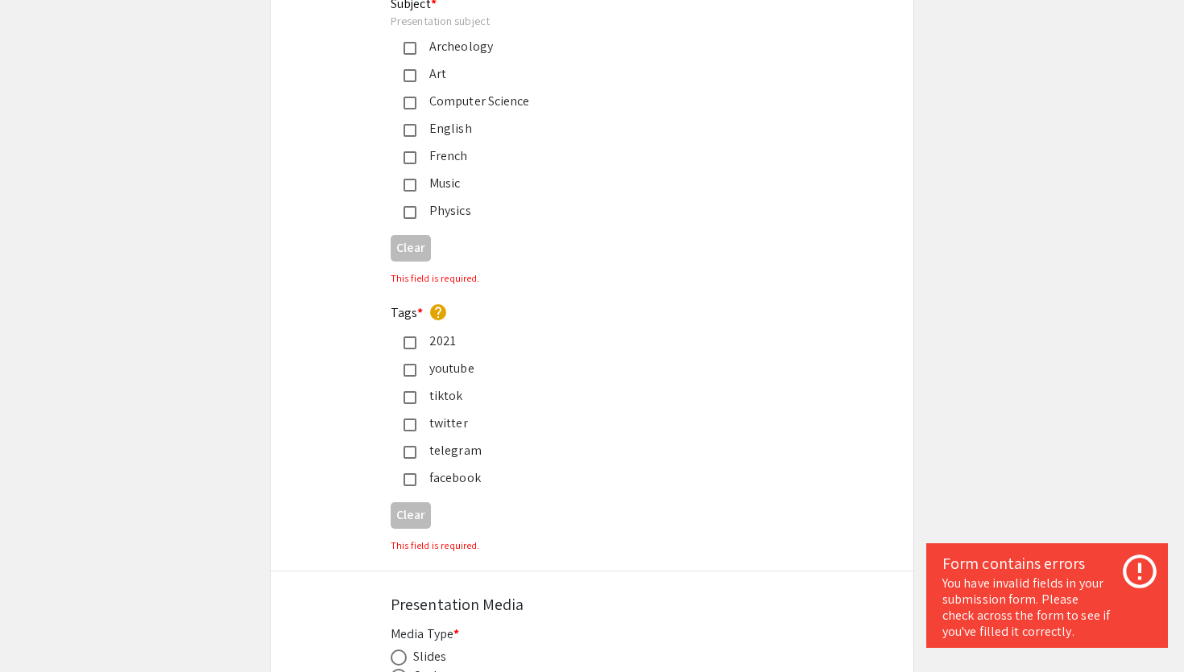
click at [419, 336] on div "2021" at bounding box center [585, 341] width 338 height 19
click at [398, 134] on div "English" at bounding box center [579, 128] width 377 height 19
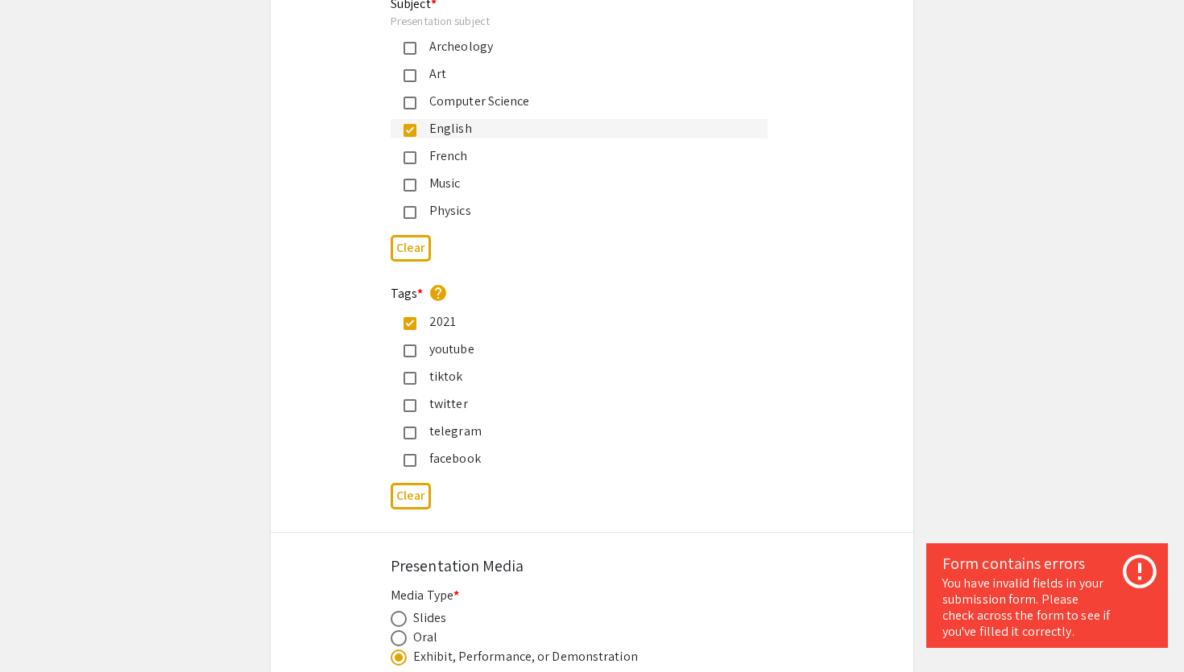
scroll to position [2728, 0]
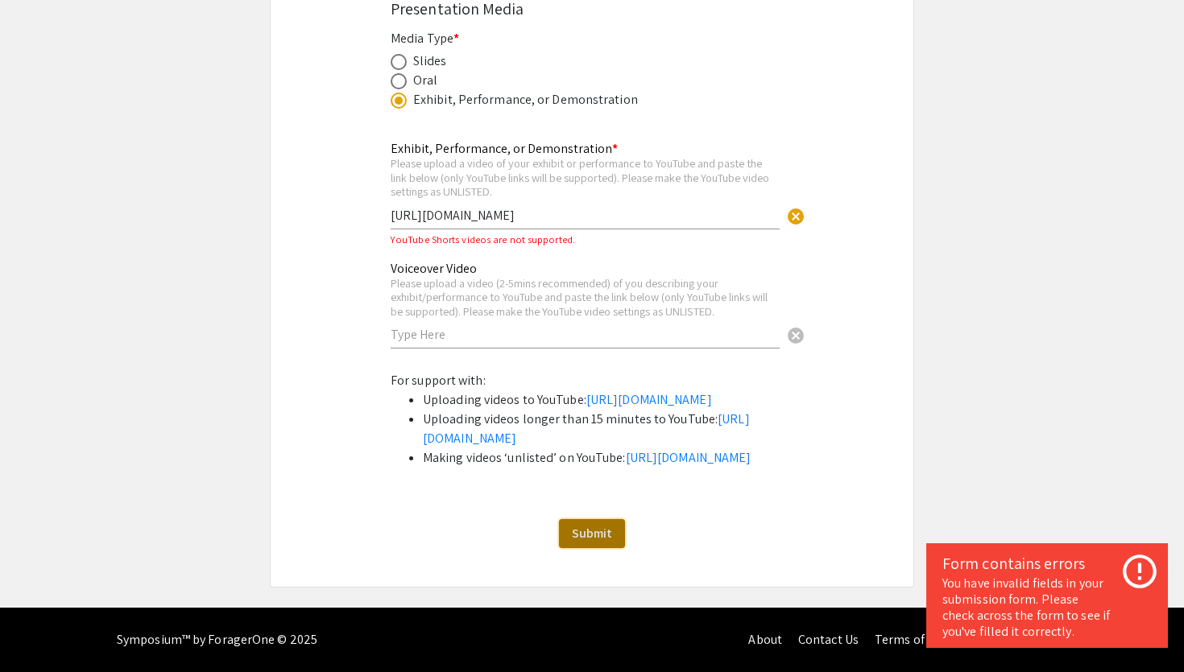
click at [601, 519] on button "Submit" at bounding box center [592, 533] width 66 height 29
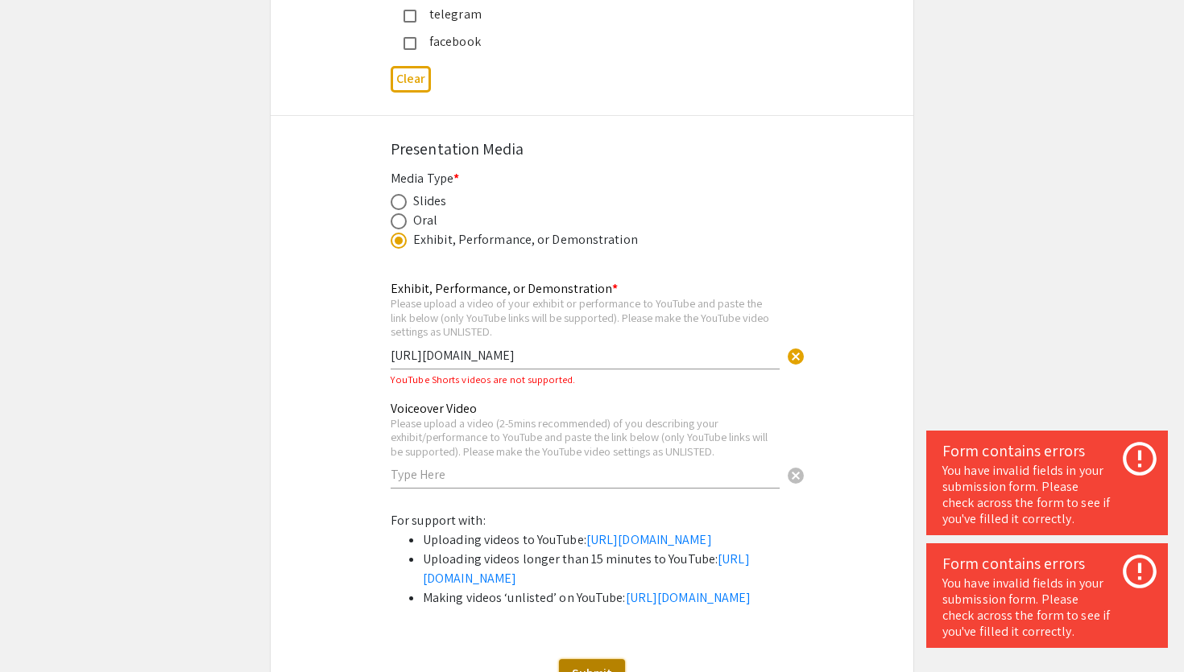
scroll to position [2490, 0]
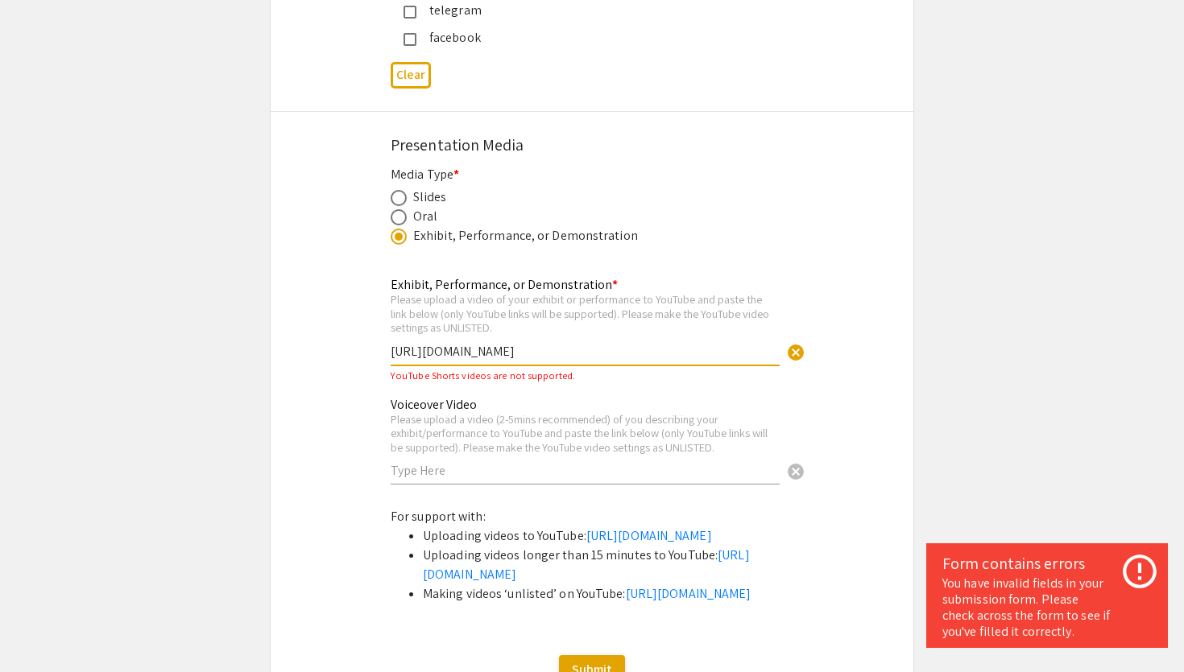
click at [530, 358] on input "http://youtube.com/shorts/k9rEhL8YI3s" at bounding box center [585, 351] width 389 height 17
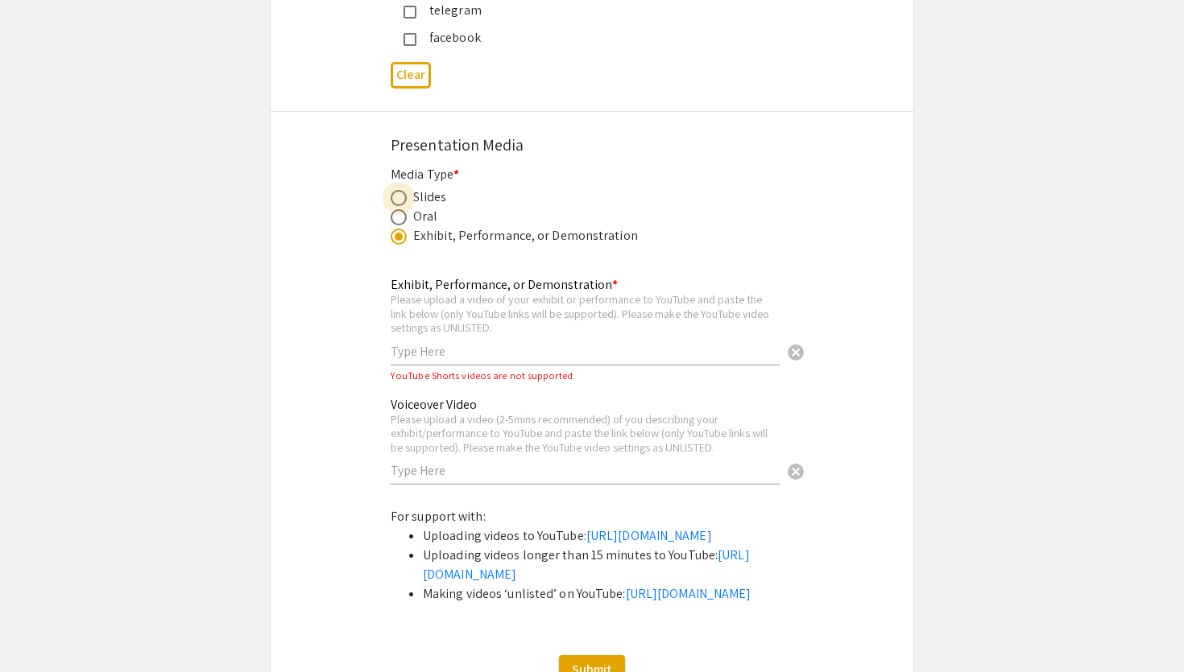
click at [397, 197] on span at bounding box center [399, 198] width 16 height 16
click at [397, 197] on input "radio" at bounding box center [399, 198] width 16 height 16
radio input "true"
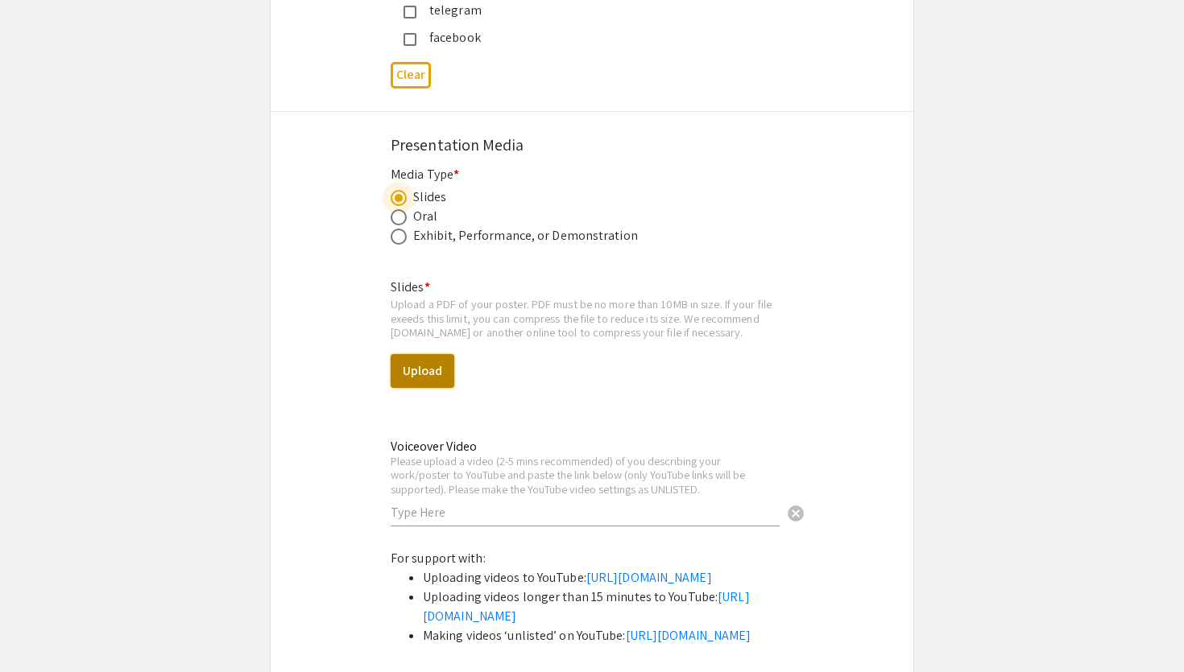
click at [420, 382] on button "Upload" at bounding box center [423, 371] width 64 height 34
select select "custom"
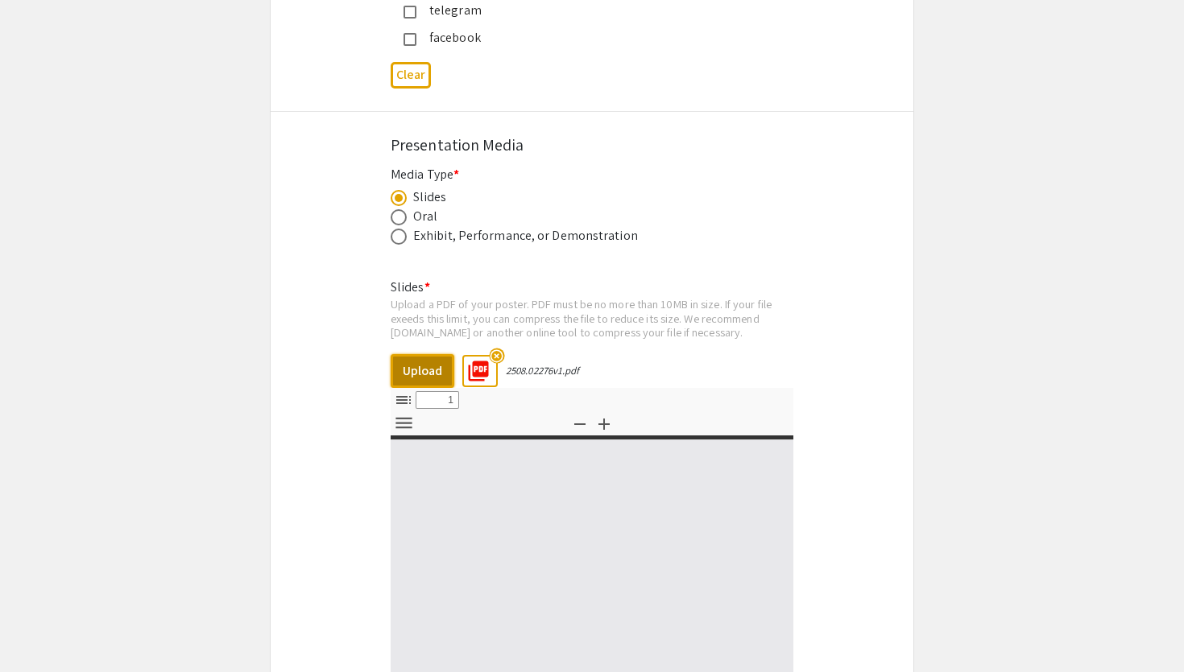
type input "0"
select select "auto"
type input "1"
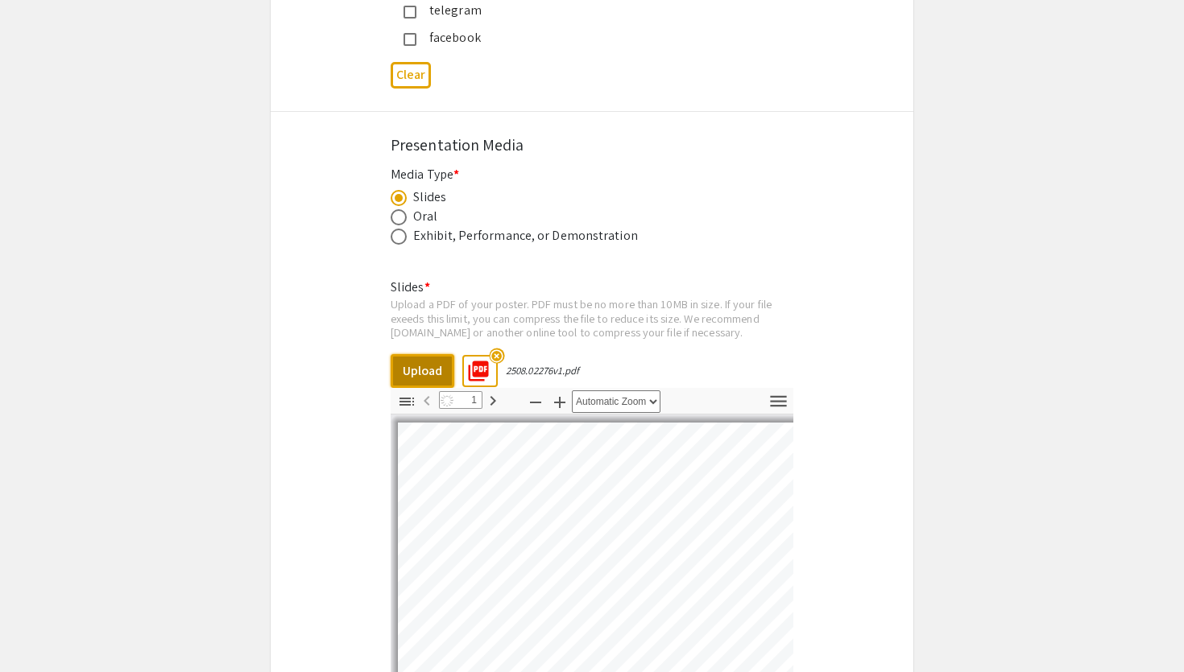
select select "auto"
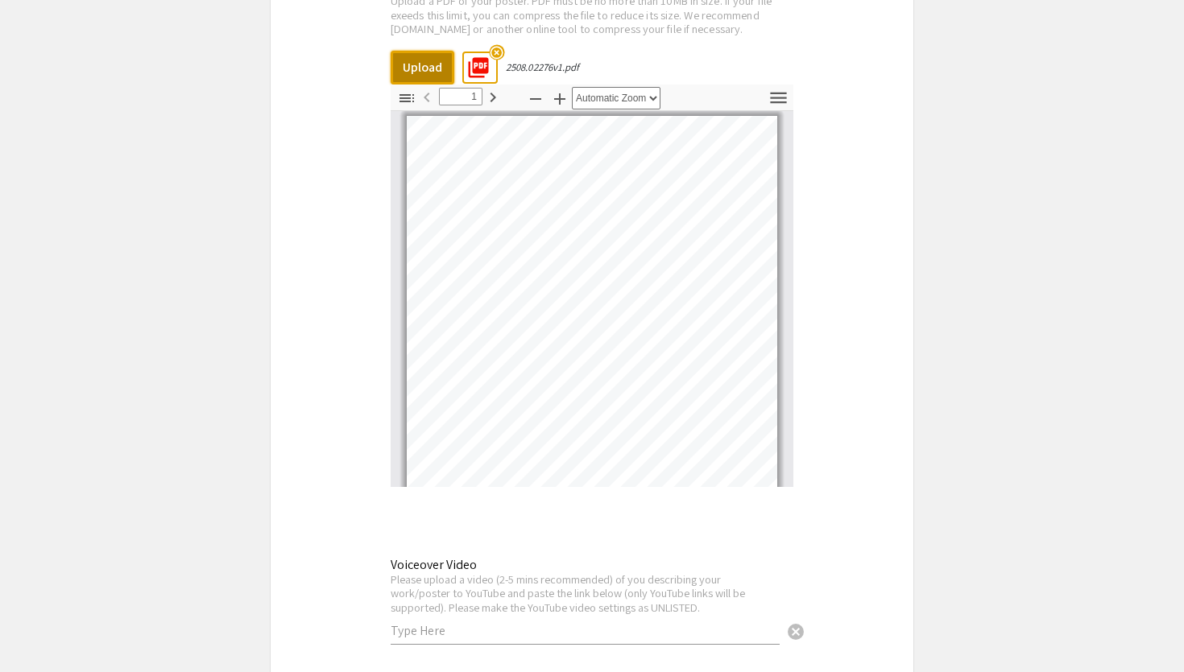
scroll to position [3192, 0]
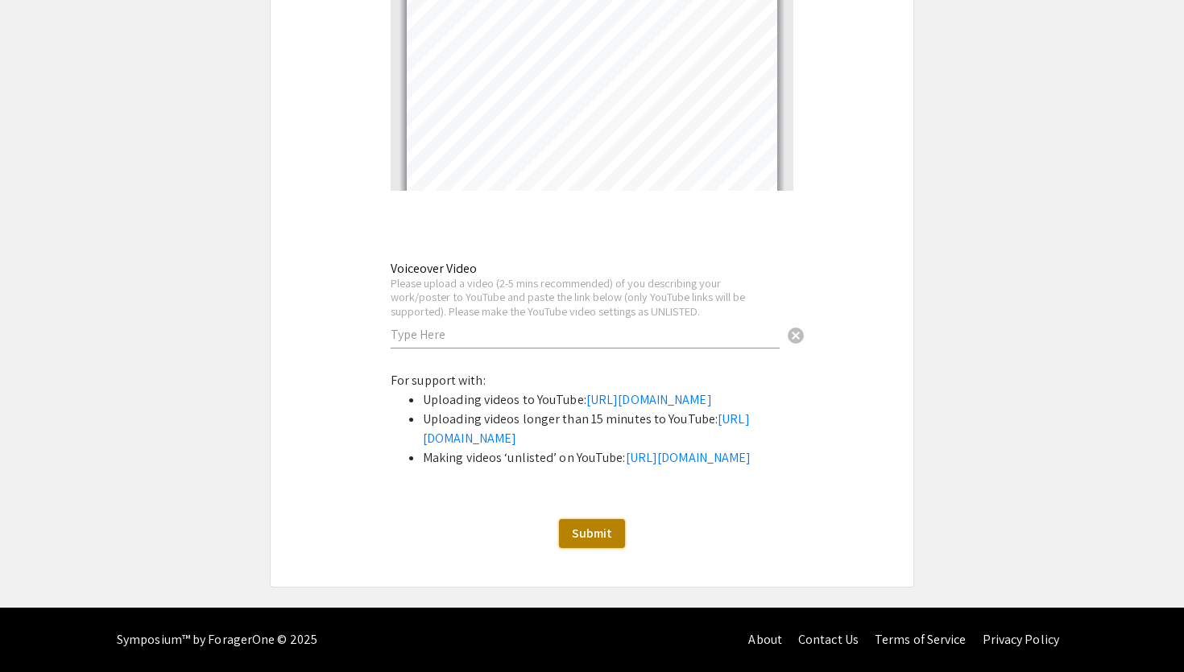
click at [606, 531] on span "Submit" at bounding box center [592, 533] width 40 height 17
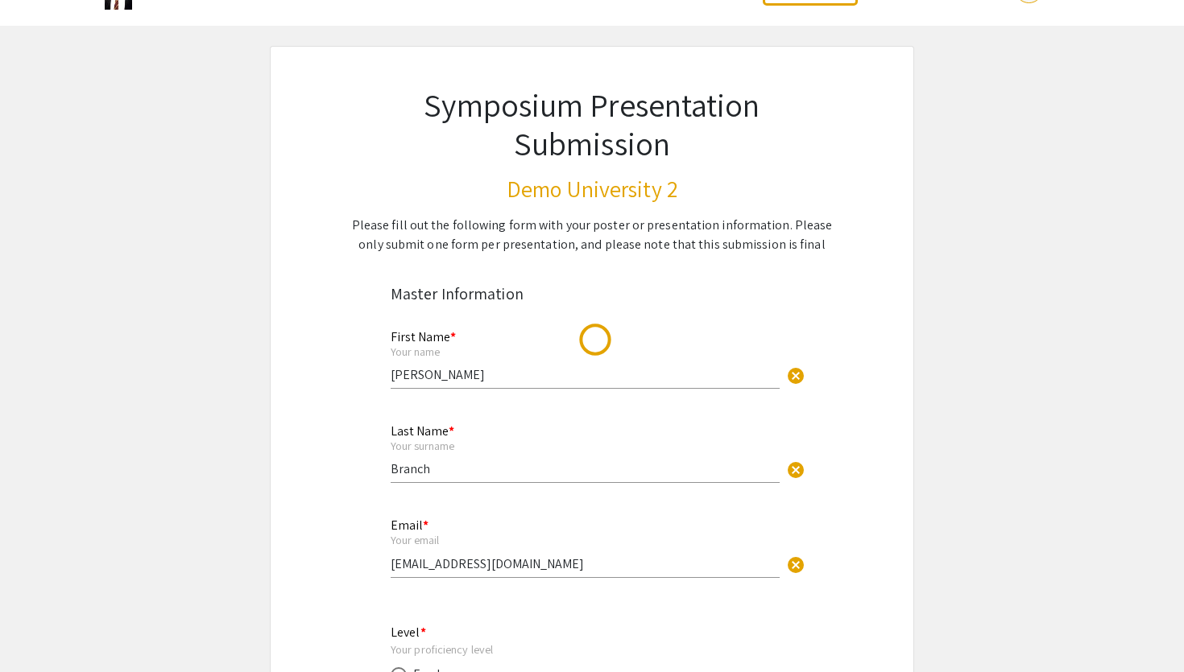
scroll to position [0, 0]
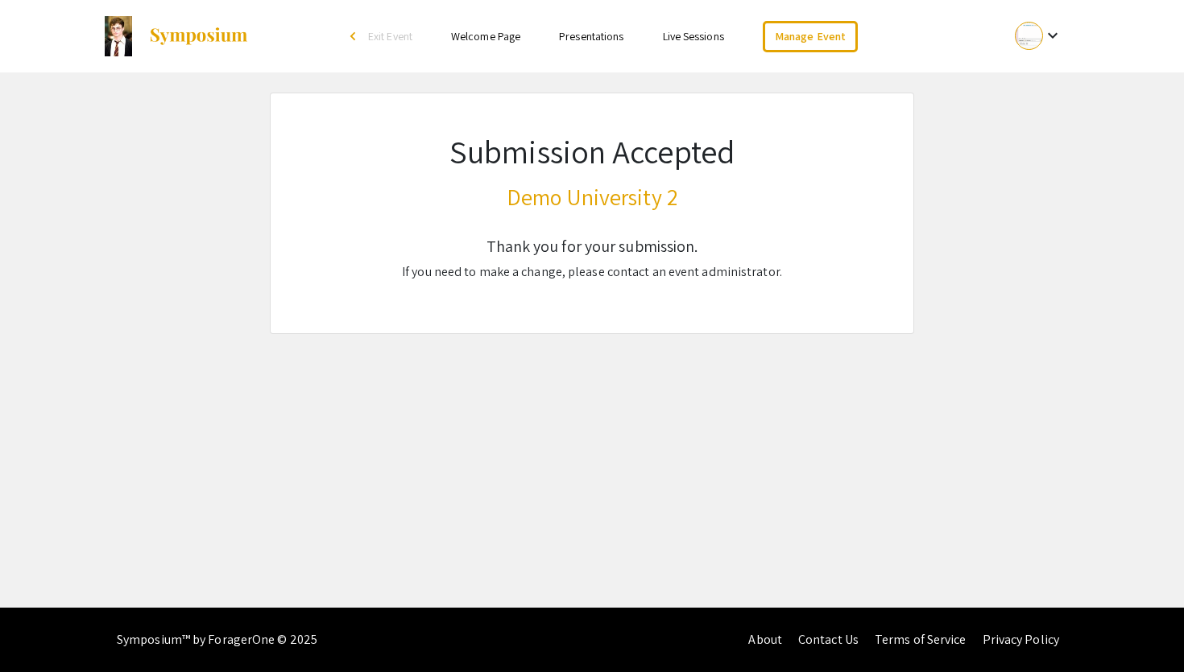
click at [575, 41] on link "Presentations" at bounding box center [591, 36] width 64 height 14
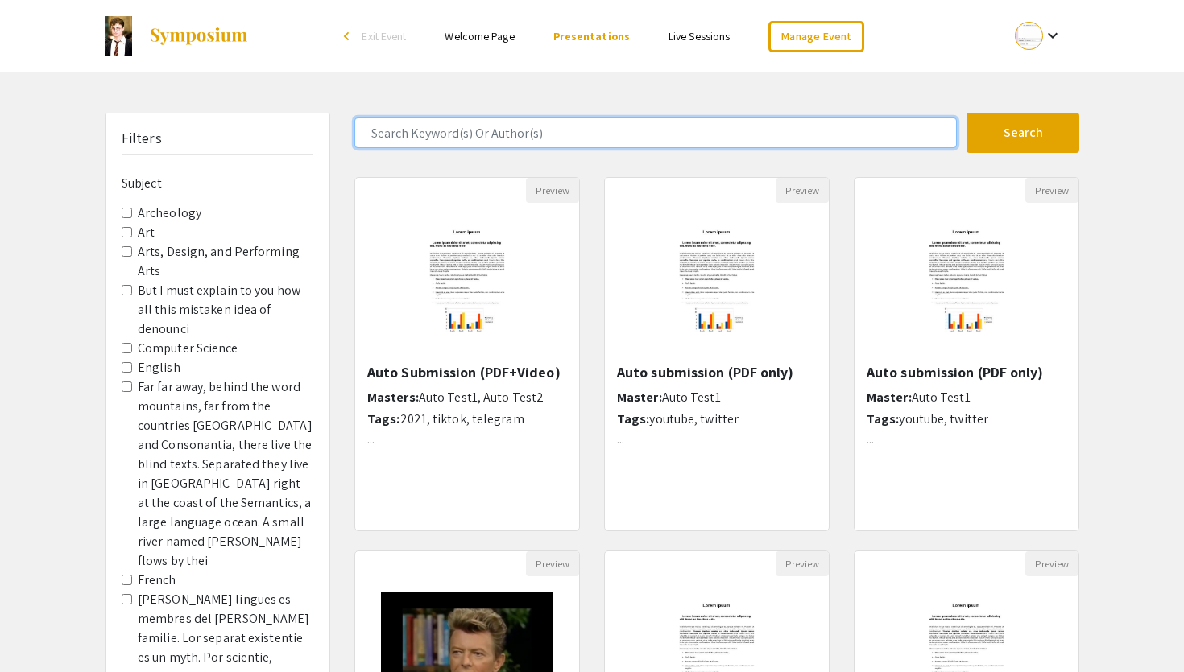
click at [497, 130] on input "Search Keyword(s) Or Author(s)" at bounding box center [655, 133] width 602 height 31
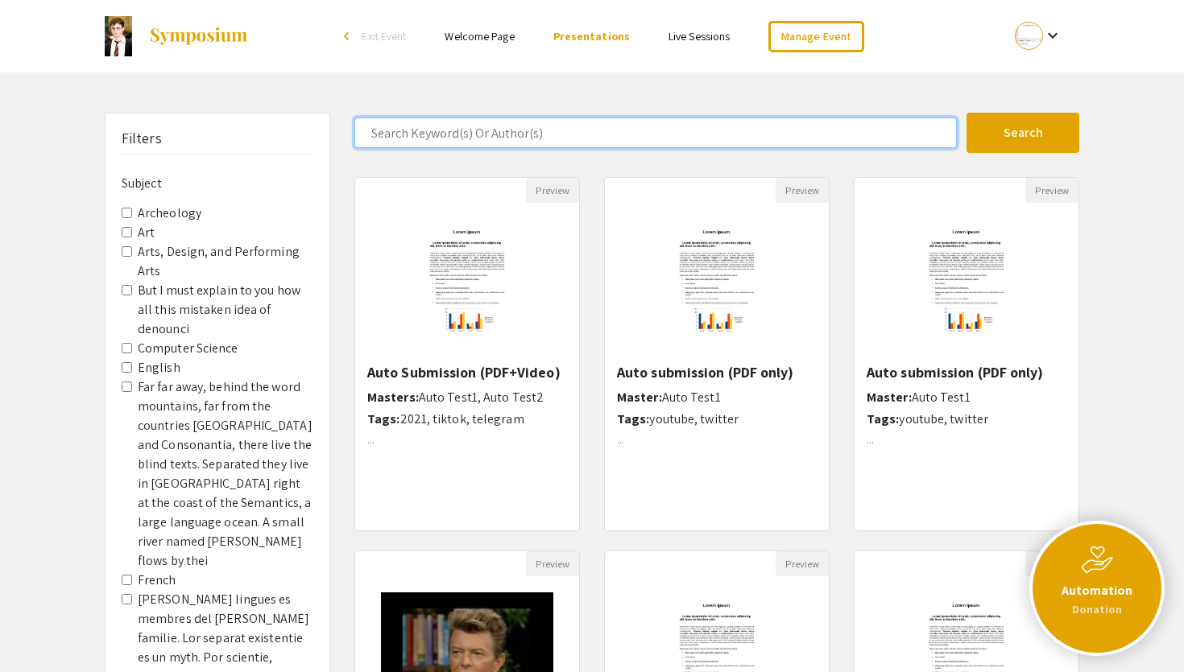
paste input "Ratione ullam dolor"
type input "Ratione ullam dolor"
click at [966, 113] on button "Search" at bounding box center [1022, 133] width 113 height 40
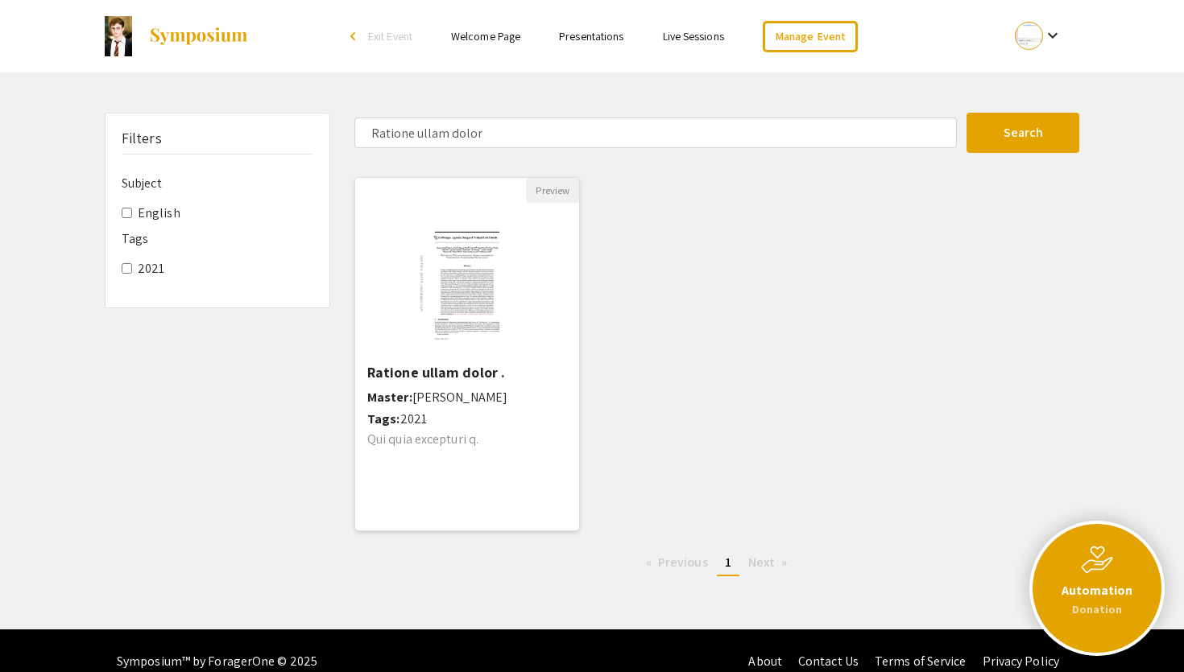
click at [483, 385] on div "Ratione ullam dolor . Master: Garrett Branch Tags: 2021 Qui quia excepturi q." at bounding box center [467, 442] width 200 height 156
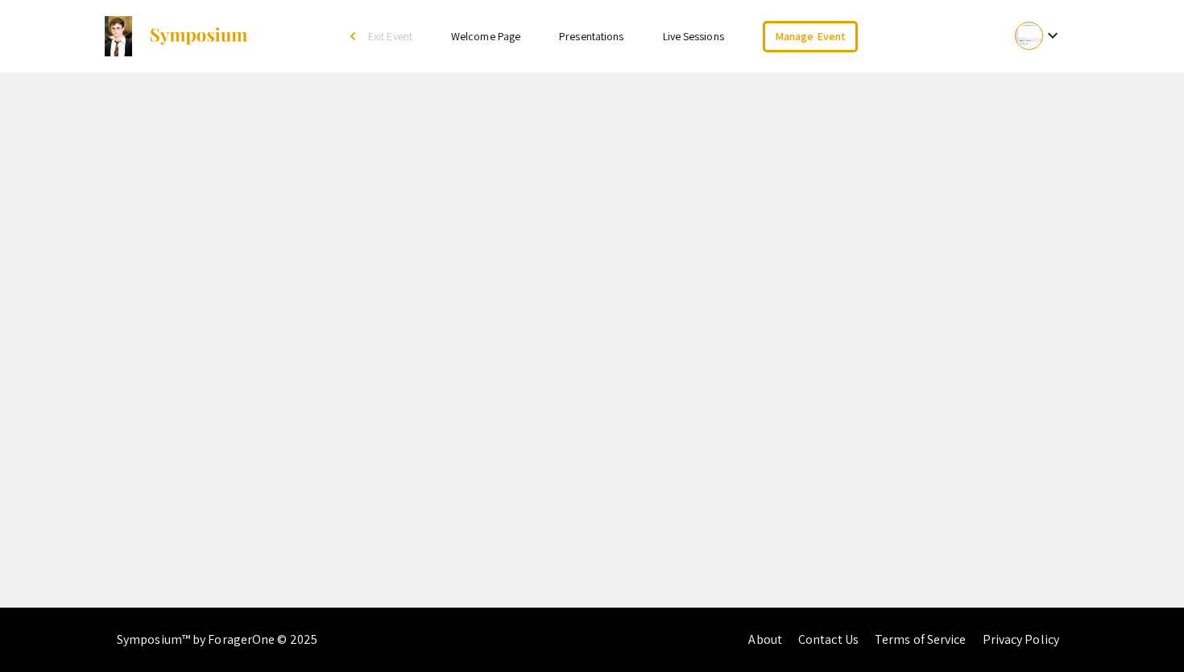
select select "custom"
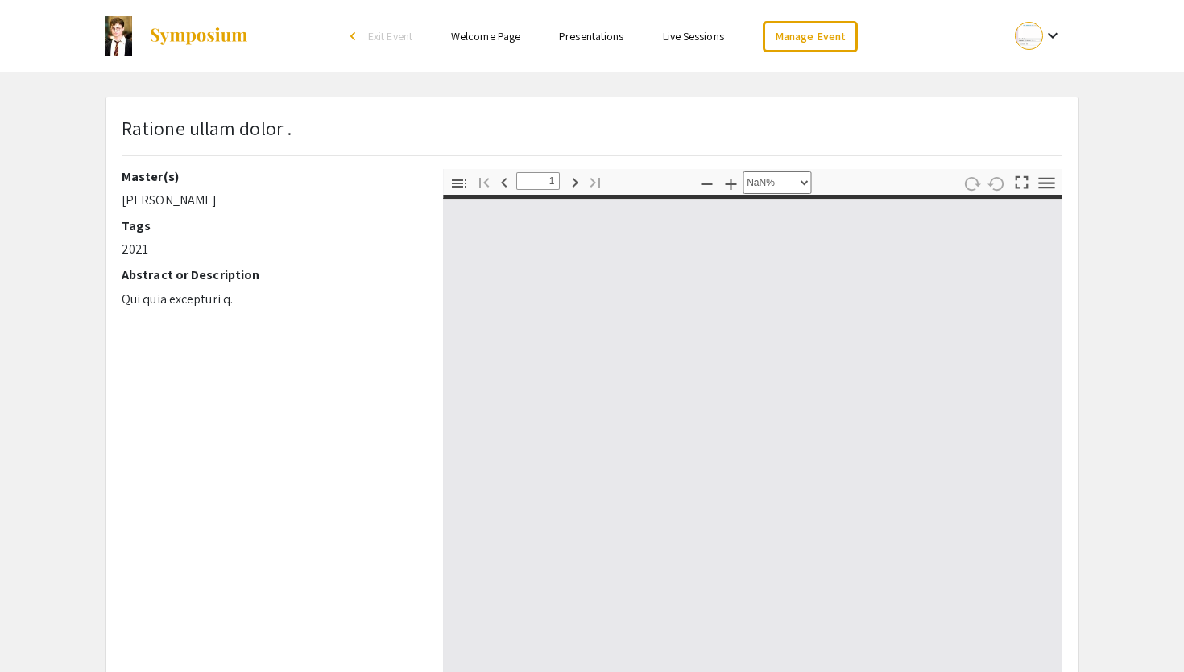
type input "0"
select select "custom"
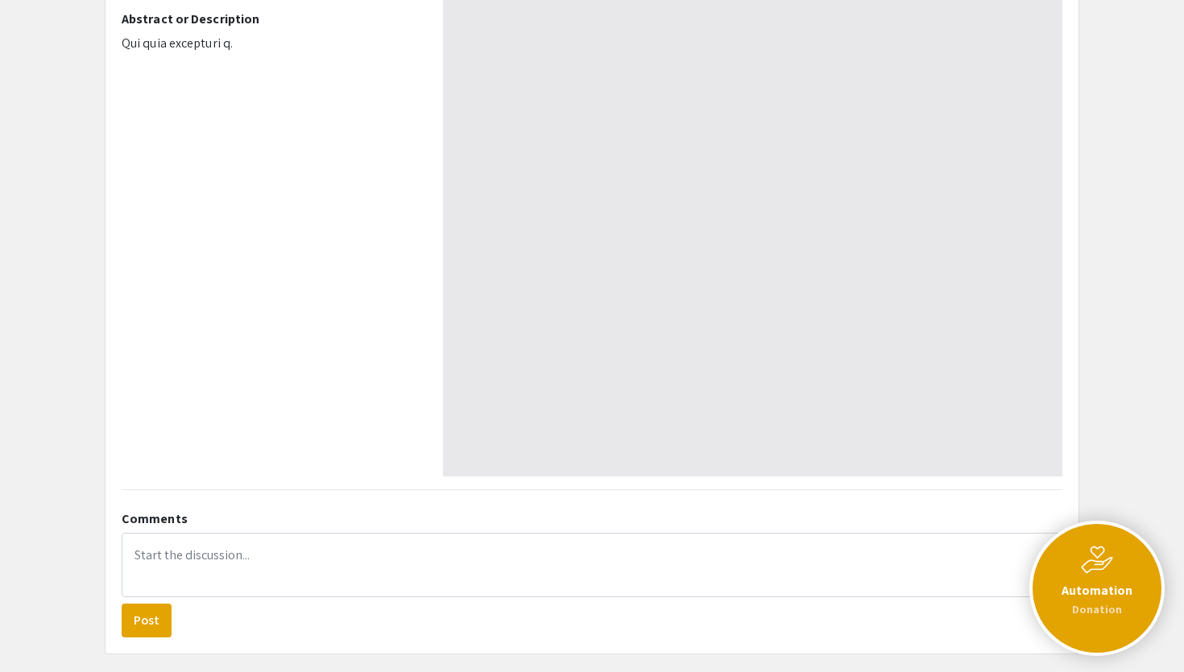
scroll to position [327, 0]
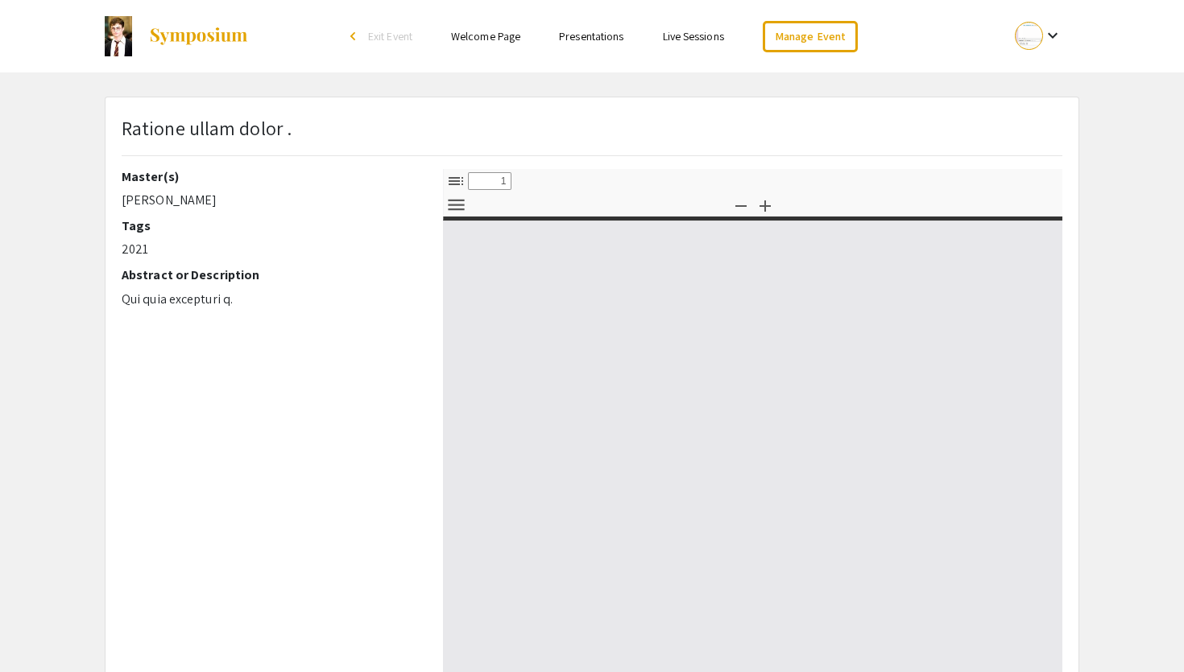
select select "custom"
type input "0"
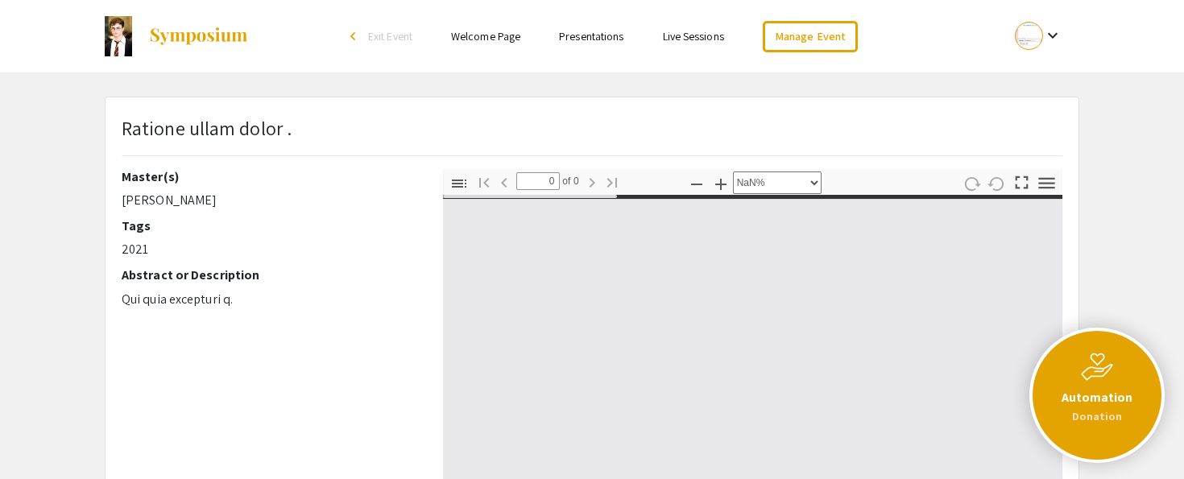
select select "auto"
type input "1"
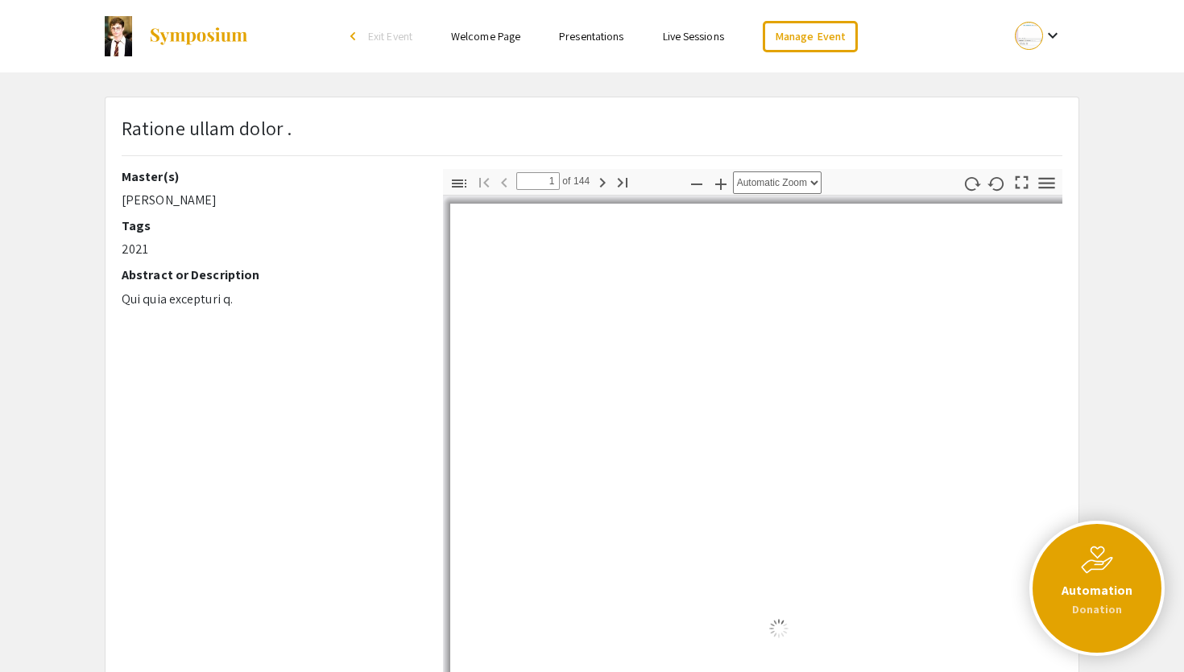
select select "auto"
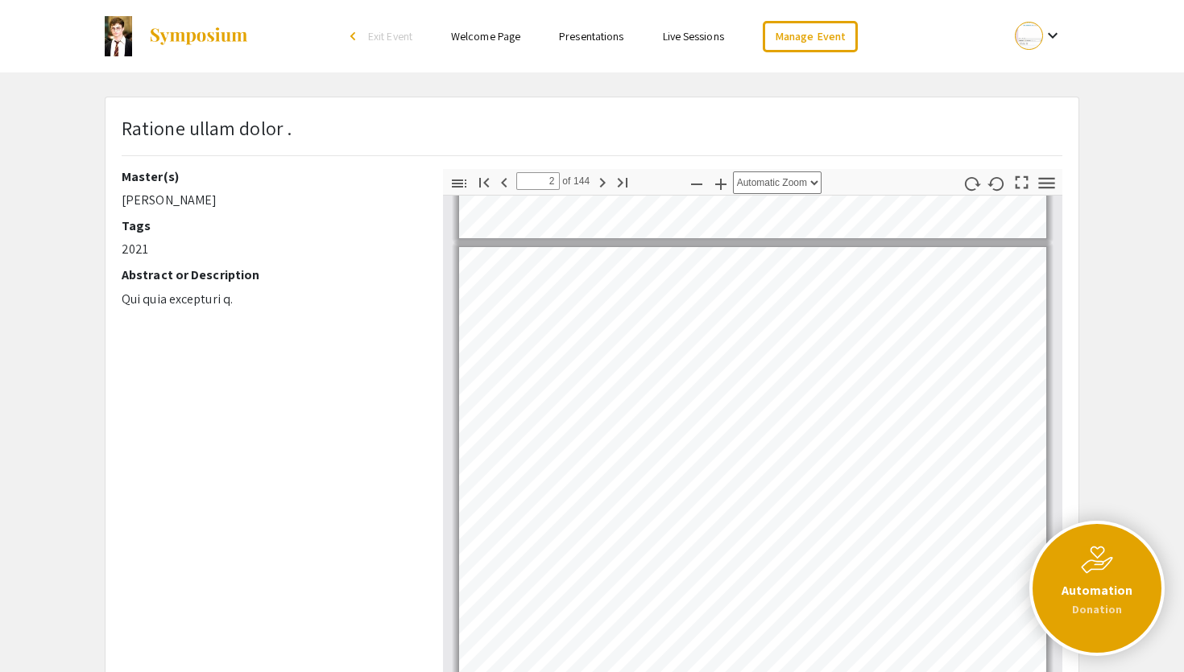
type input "3"
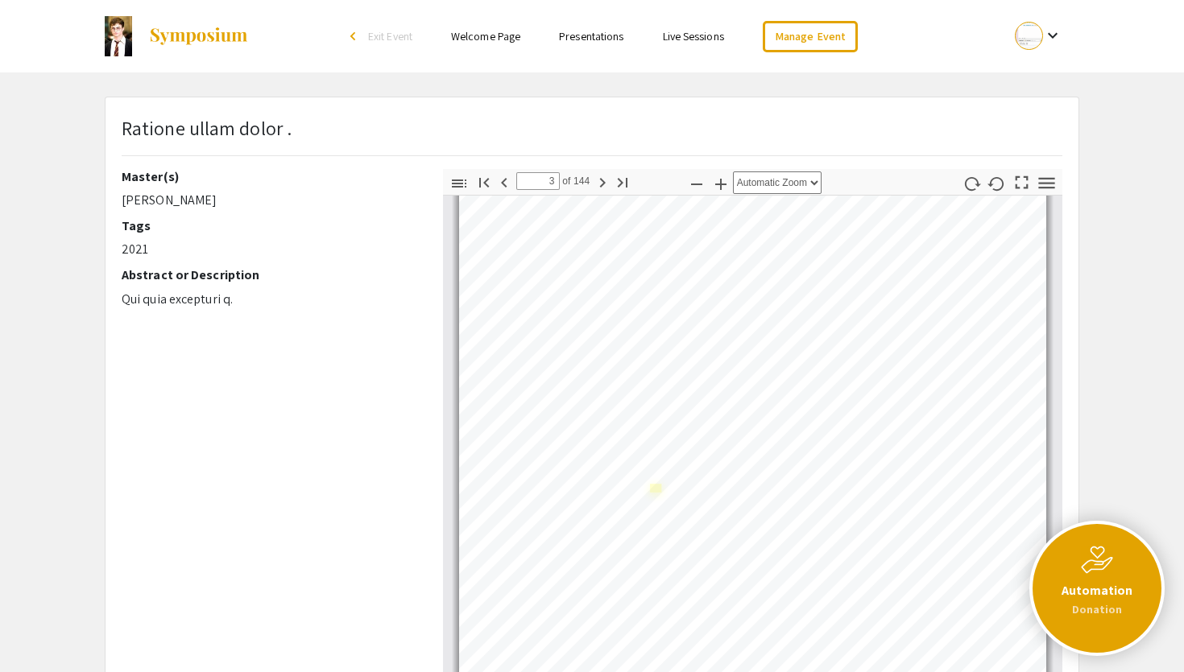
scroll to position [1887, 0]
click at [1024, 37] on div at bounding box center [1029, 36] width 28 height 28
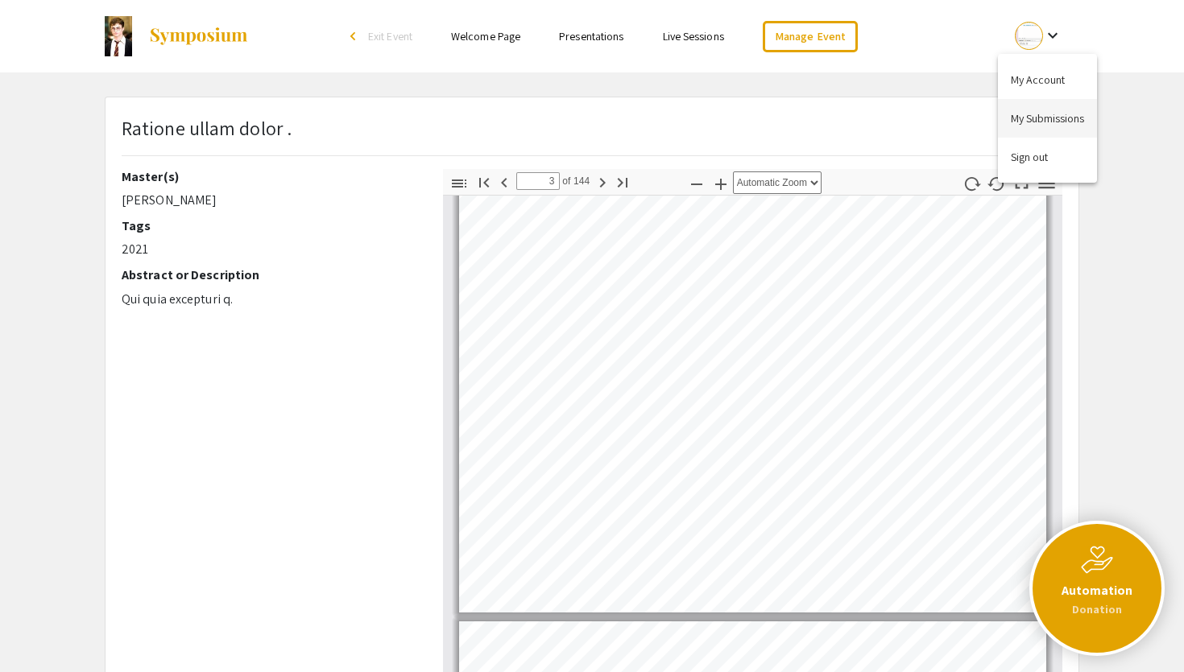
click at [1037, 122] on button "My Submissions" at bounding box center [1047, 118] width 99 height 39
